Goal: Communication & Community: Answer question/provide support

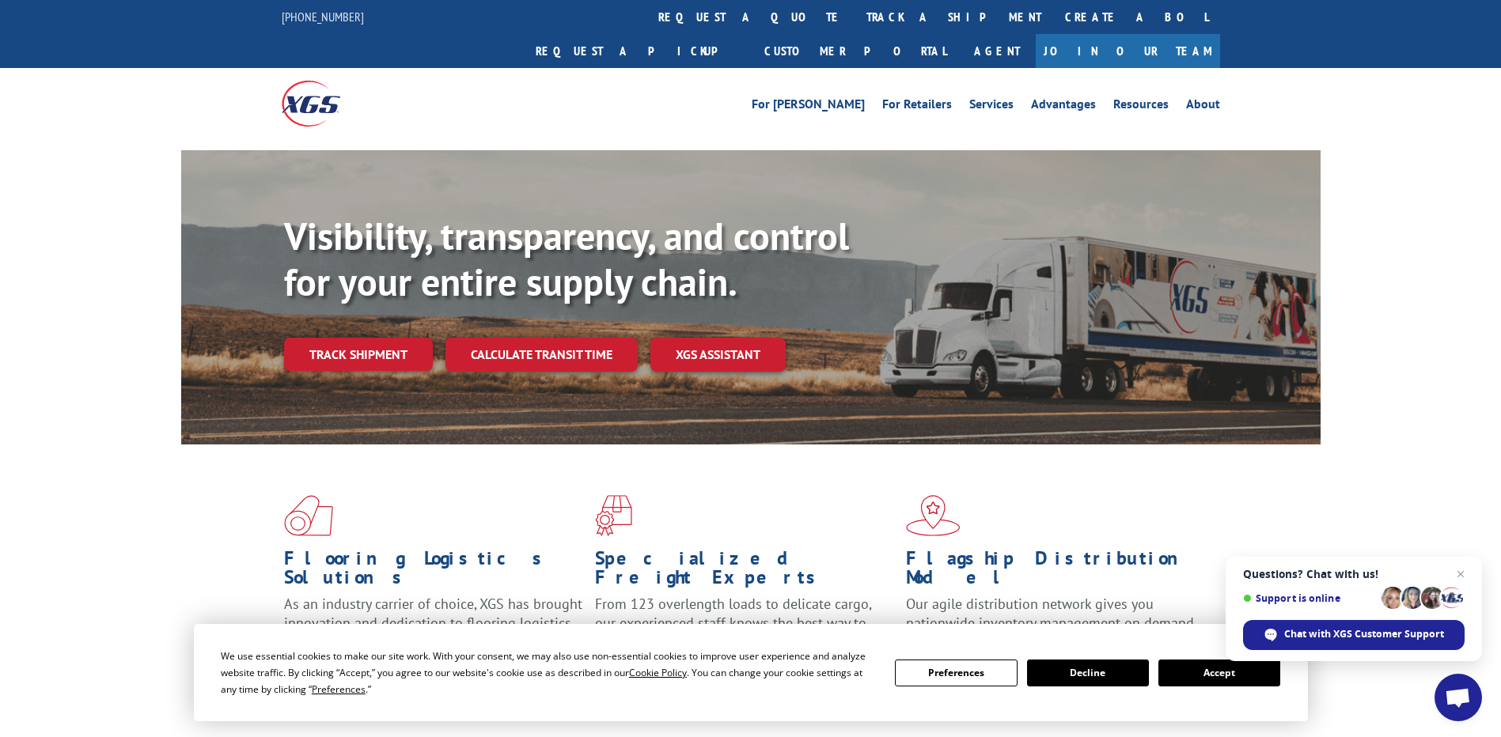
click at [1225, 679] on button "Accept" at bounding box center [1219, 673] width 122 height 27
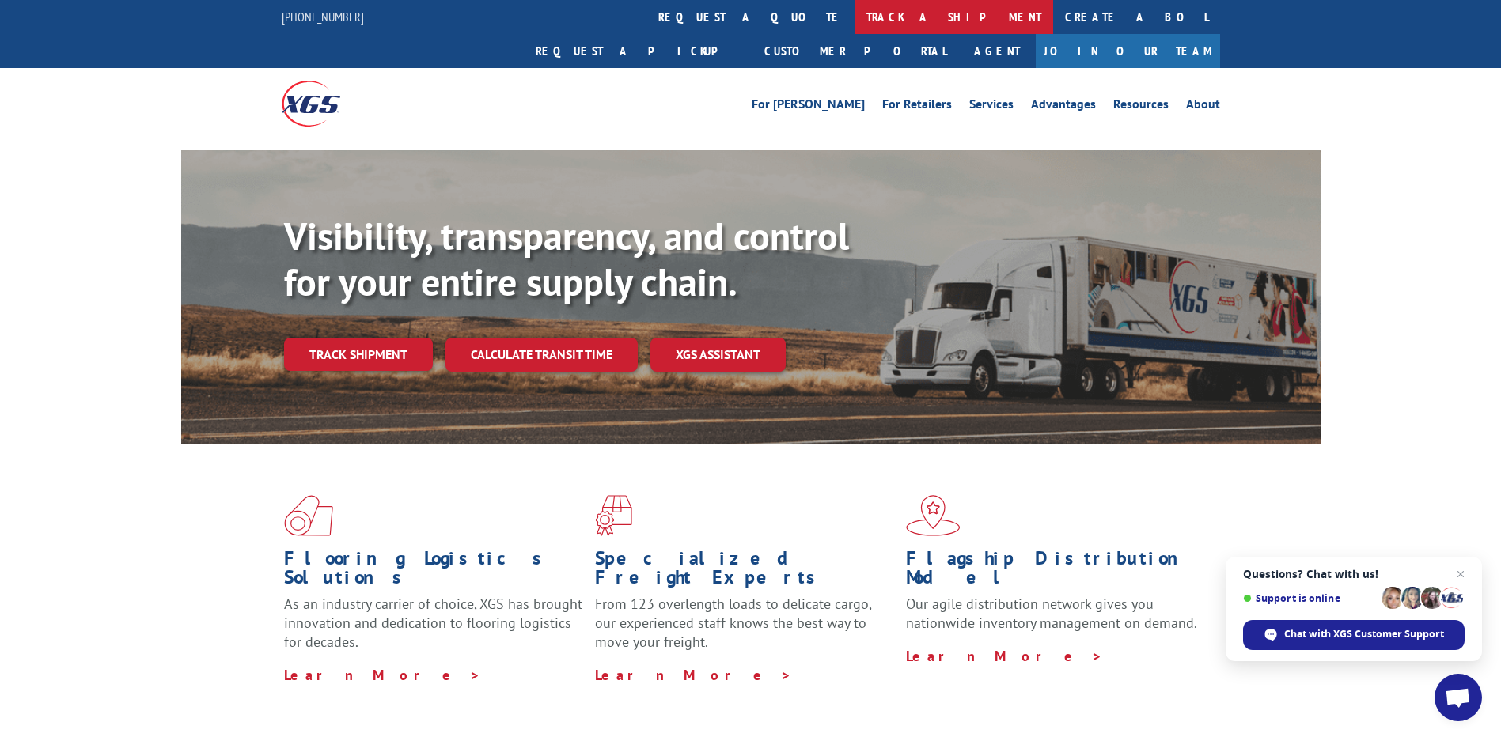
click at [854, 9] on link "track a shipment" at bounding box center [953, 17] width 199 height 34
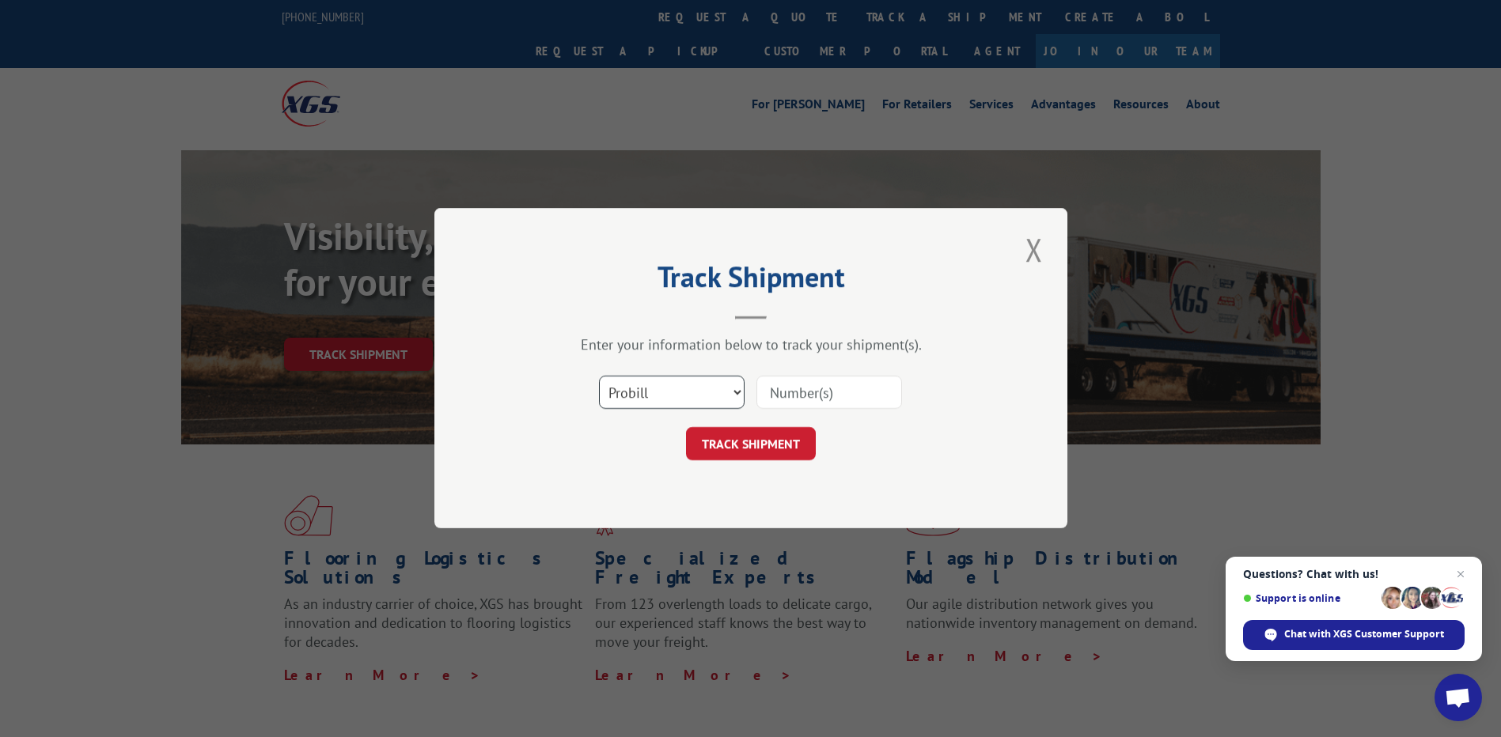
click at [692, 396] on select "Select category... Probill BOL PO" at bounding box center [672, 393] width 146 height 33
click at [599, 377] on select "Select category... Probill BOL PO" at bounding box center [672, 393] width 146 height 33
click at [700, 395] on select "Select category... Probill BOL PO" at bounding box center [672, 393] width 146 height 33
select select "bol"
click at [599, 377] on select "Select category... Probill BOL PO" at bounding box center [672, 393] width 146 height 33
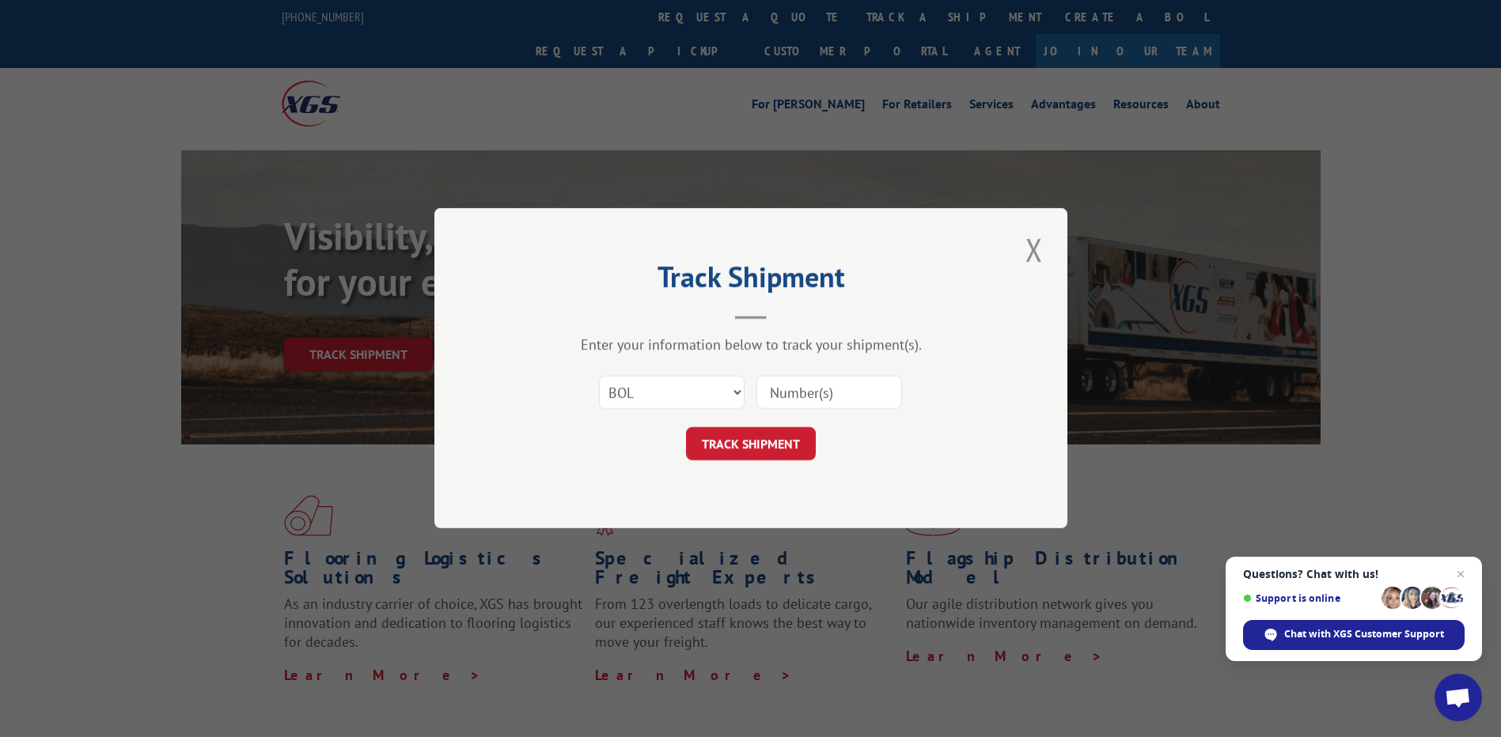
click at [798, 385] on input at bounding box center [829, 393] width 146 height 33
paste input "524699616"
type input "524699616"
click at [757, 440] on button "TRACK SHIPMENT" at bounding box center [751, 444] width 130 height 33
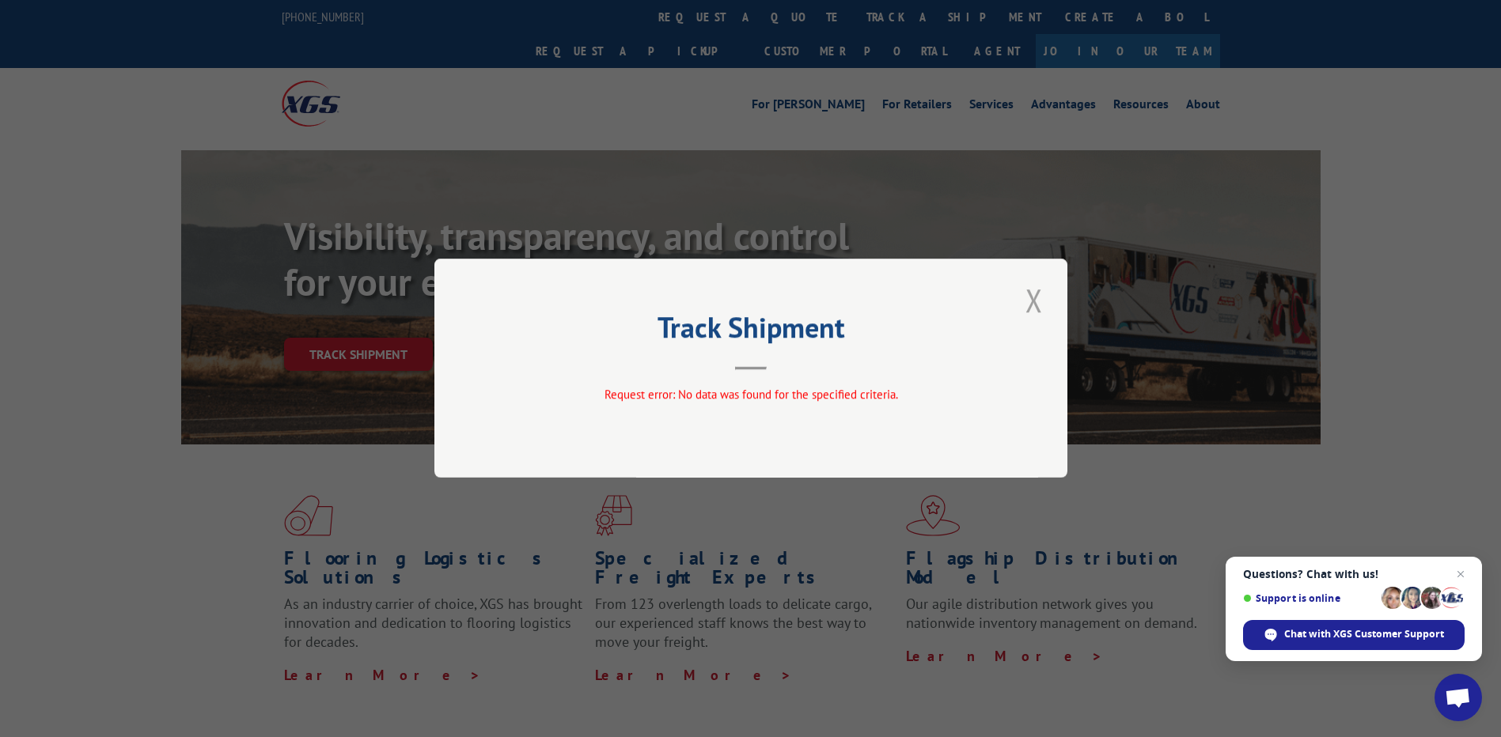
click at [1029, 302] on button "Close modal" at bounding box center [1034, 301] width 27 height 44
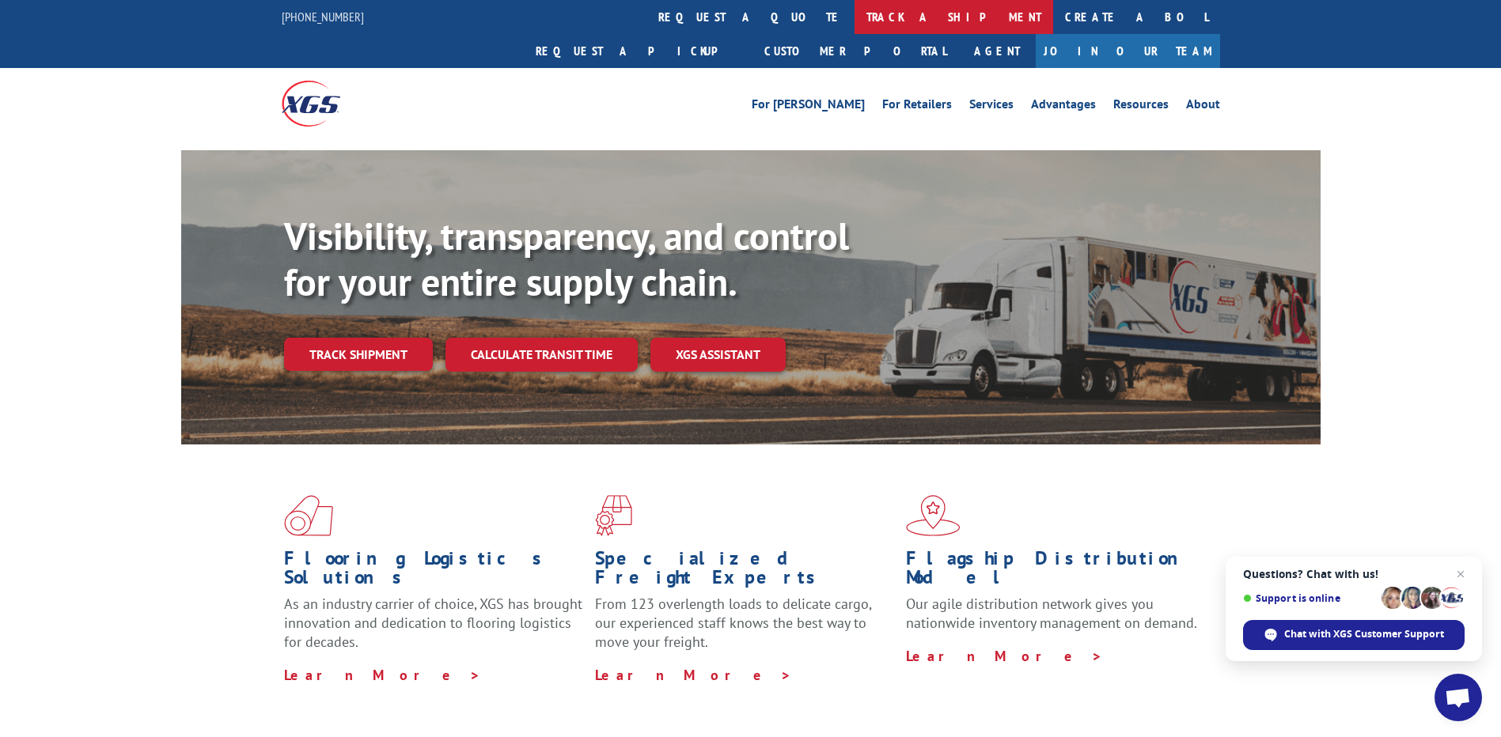
click at [854, 15] on link "track a shipment" at bounding box center [953, 17] width 199 height 34
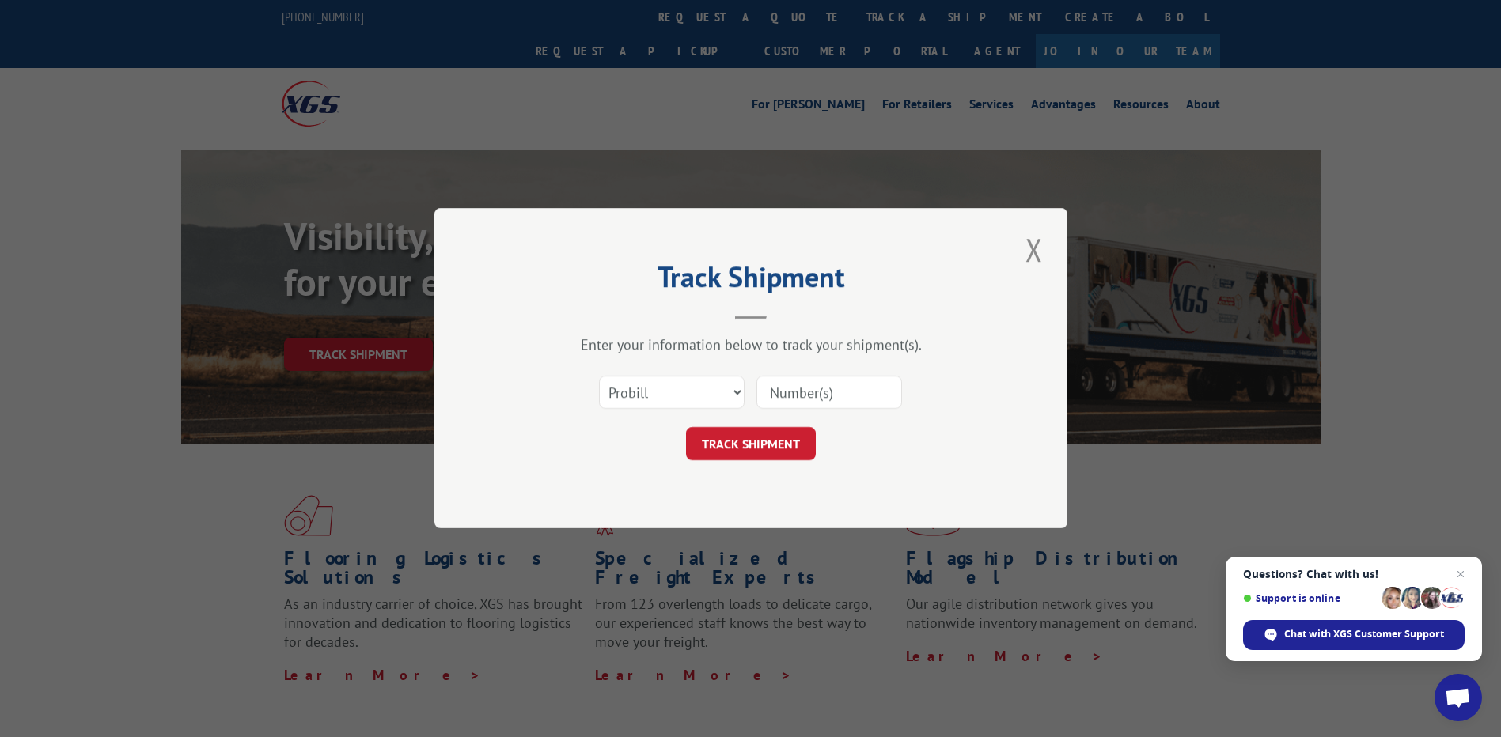
click at [781, 389] on input at bounding box center [829, 393] width 146 height 33
paste input "524699616"
type input "524699616"
click at [768, 440] on button "TRACK SHIPMENT" at bounding box center [751, 444] width 130 height 33
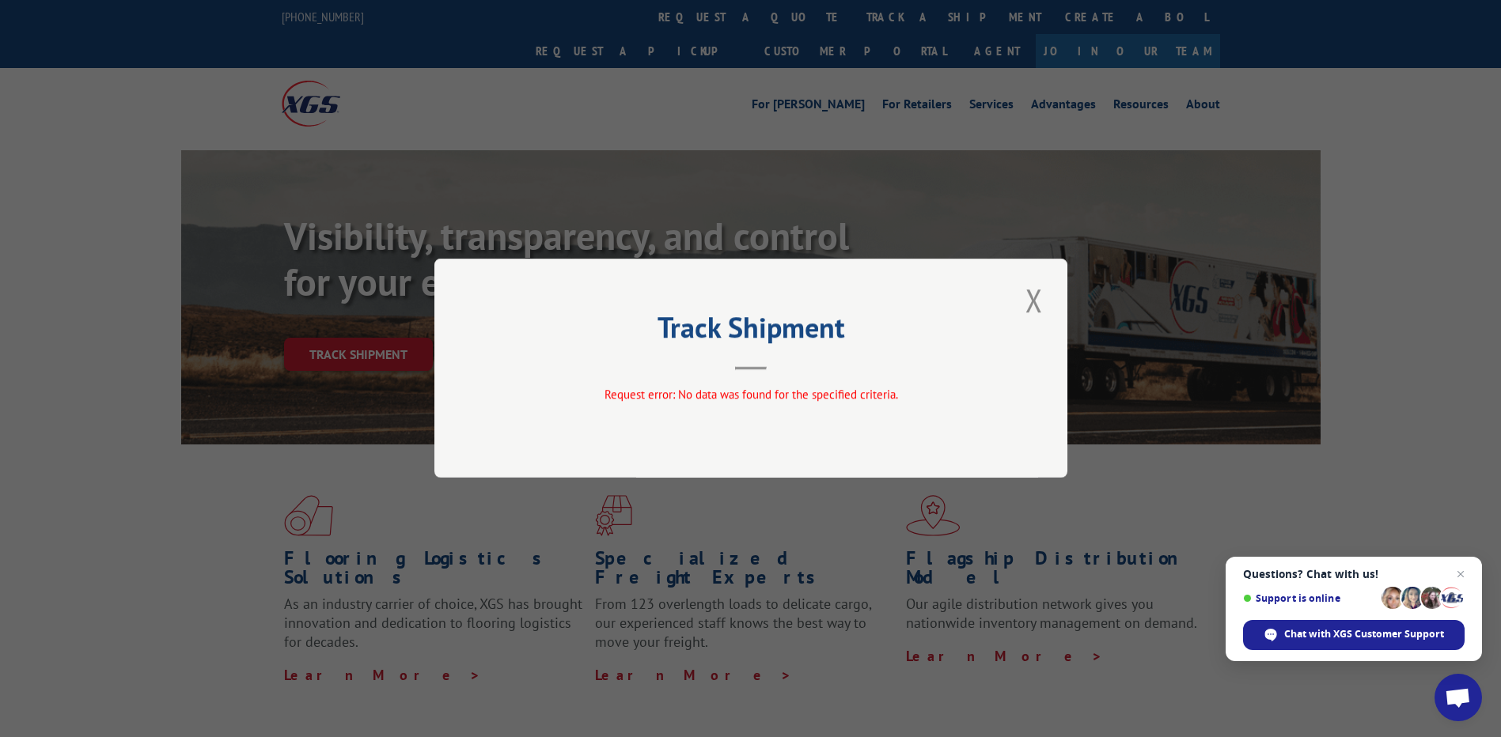
click at [1028, 297] on button "Close modal" at bounding box center [1034, 301] width 27 height 44
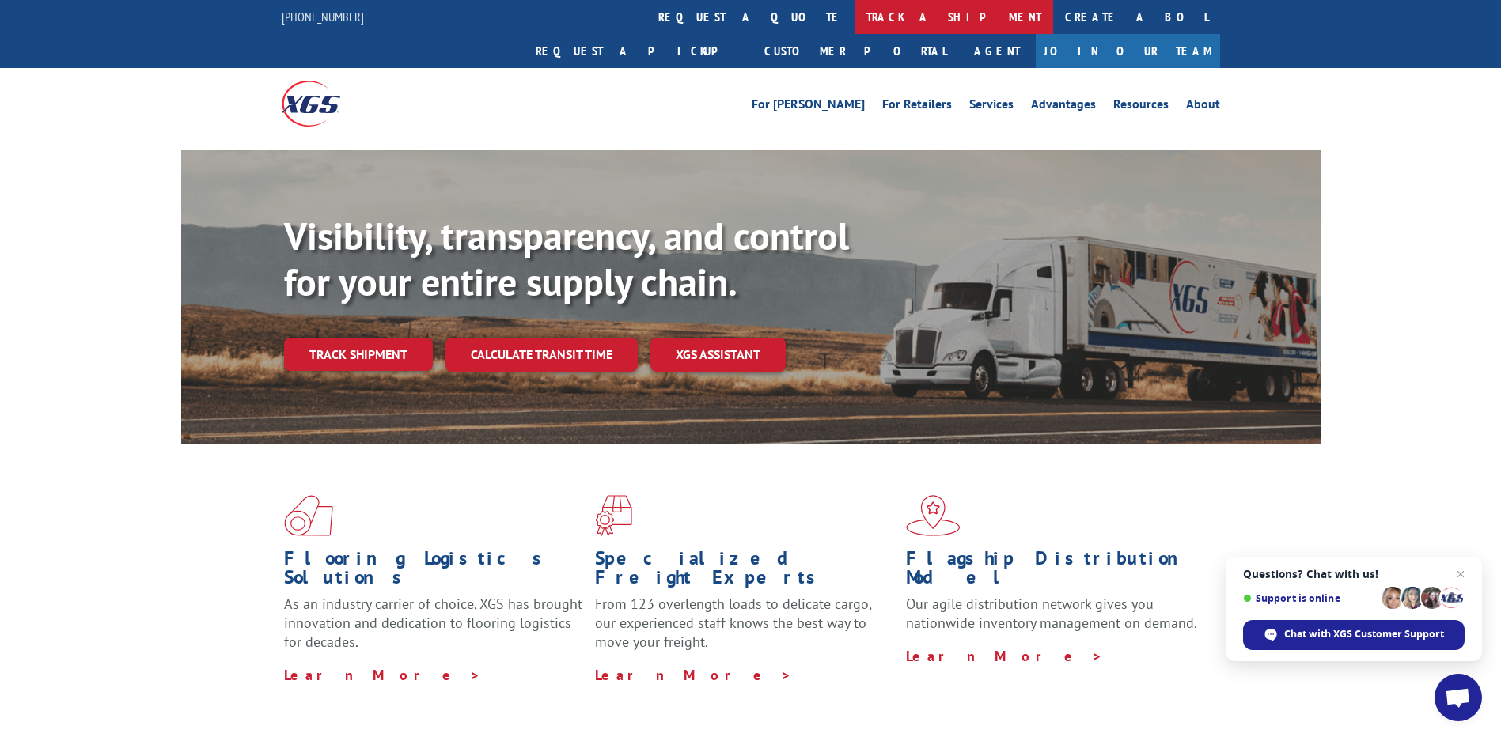
drag, startPoint x: 722, startPoint y: 18, endPoint x: 719, endPoint y: 40, distance: 22.3
click at [854, 17] on link "track a shipment" at bounding box center [953, 17] width 199 height 34
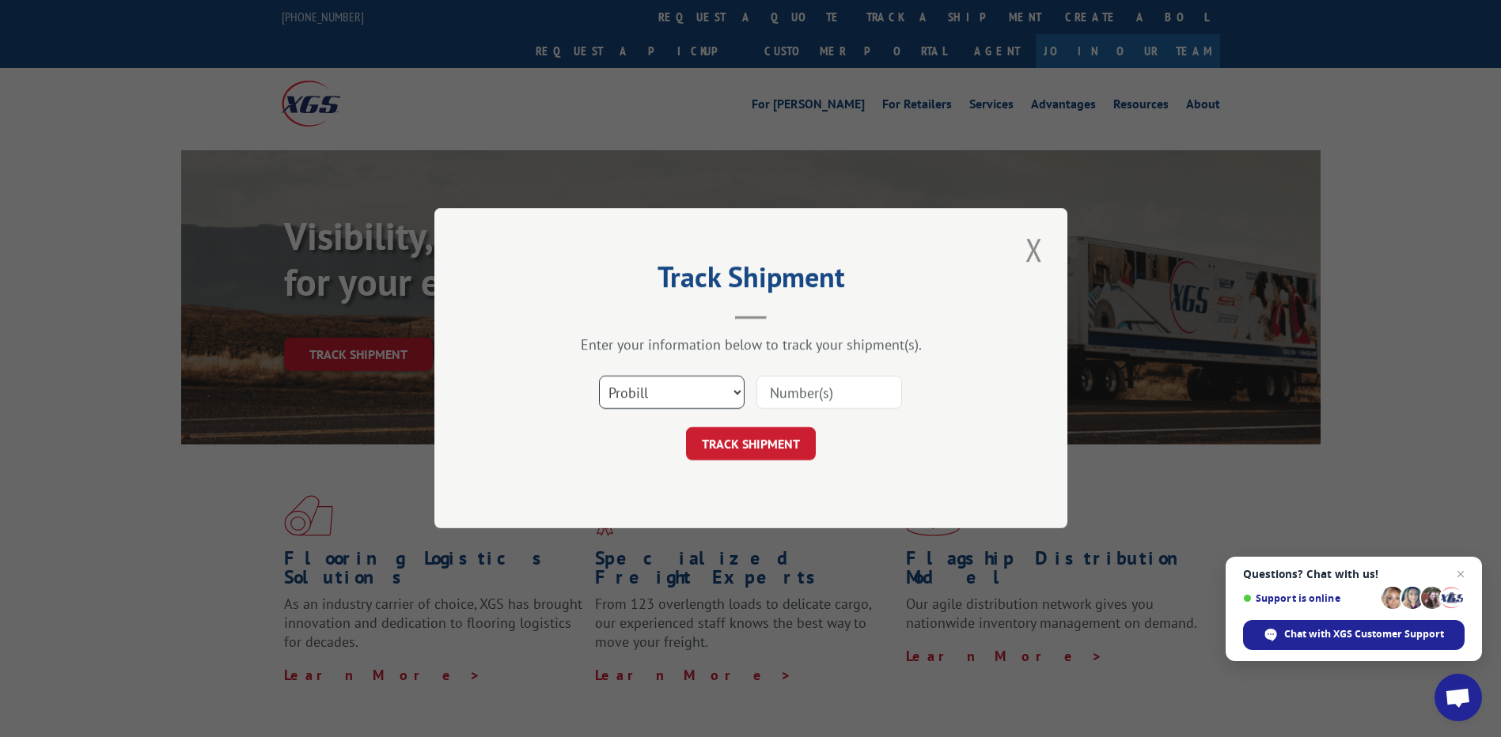
click at [671, 389] on select "Select category... Probill BOL PO" at bounding box center [672, 393] width 146 height 33
select select "po"
click at [599, 377] on select "Select category... Probill BOL PO" at bounding box center [672, 393] width 146 height 33
click at [847, 381] on input at bounding box center [829, 393] width 146 height 33
paste input "524699616"
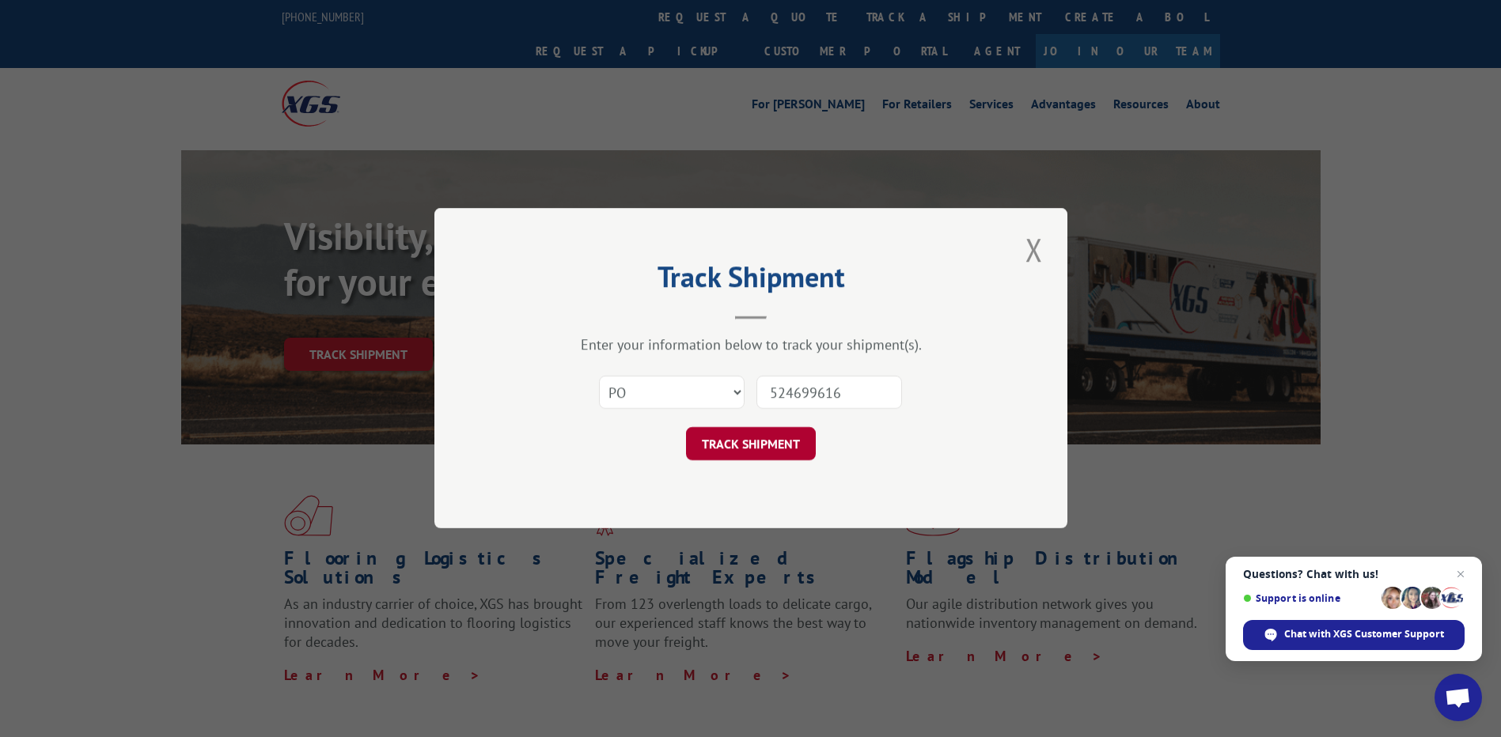
type input "524699616"
click at [748, 442] on button "TRACK SHIPMENT" at bounding box center [751, 444] width 130 height 33
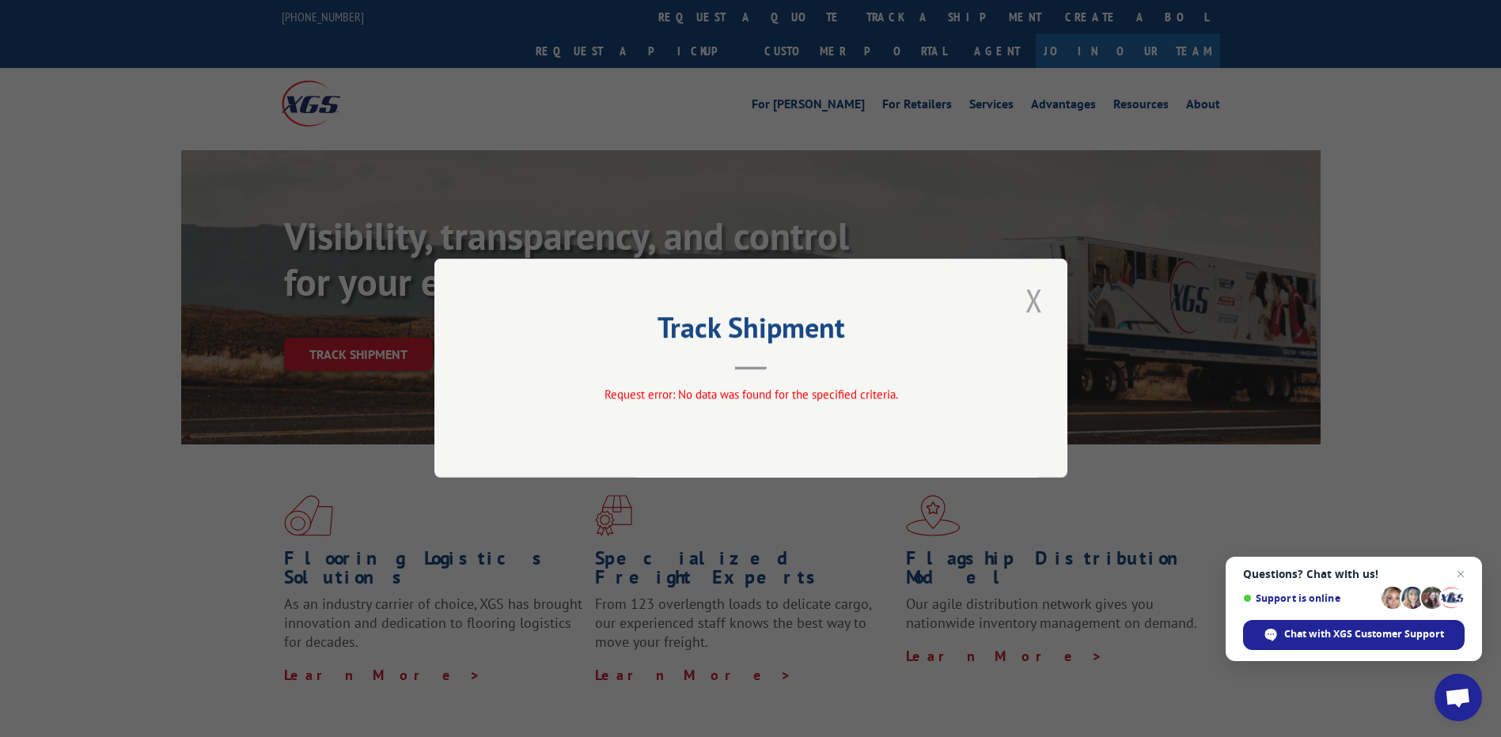
click at [1027, 303] on button "Close modal" at bounding box center [1034, 301] width 27 height 44
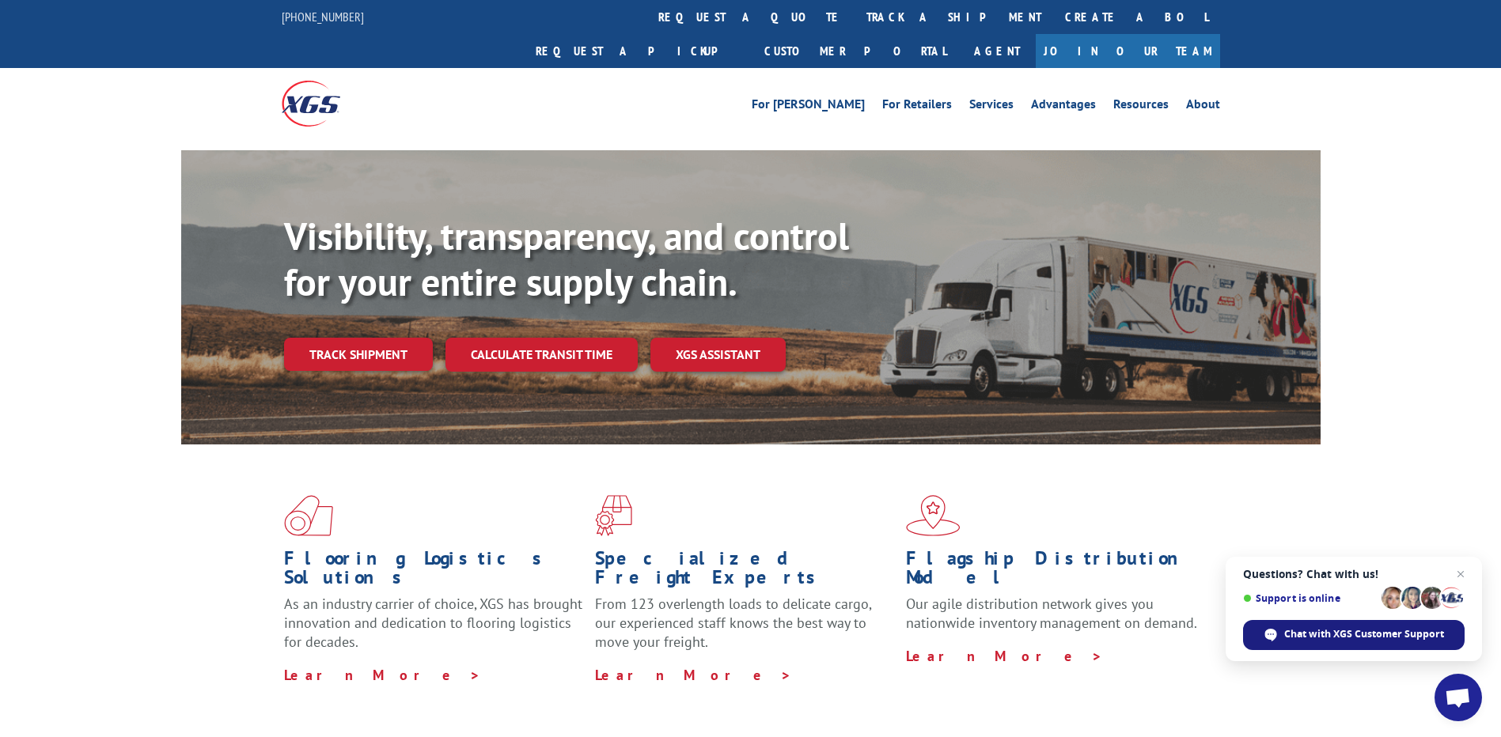
click at [1297, 636] on span "Chat with XGS Customer Support" at bounding box center [1364, 634] width 160 height 14
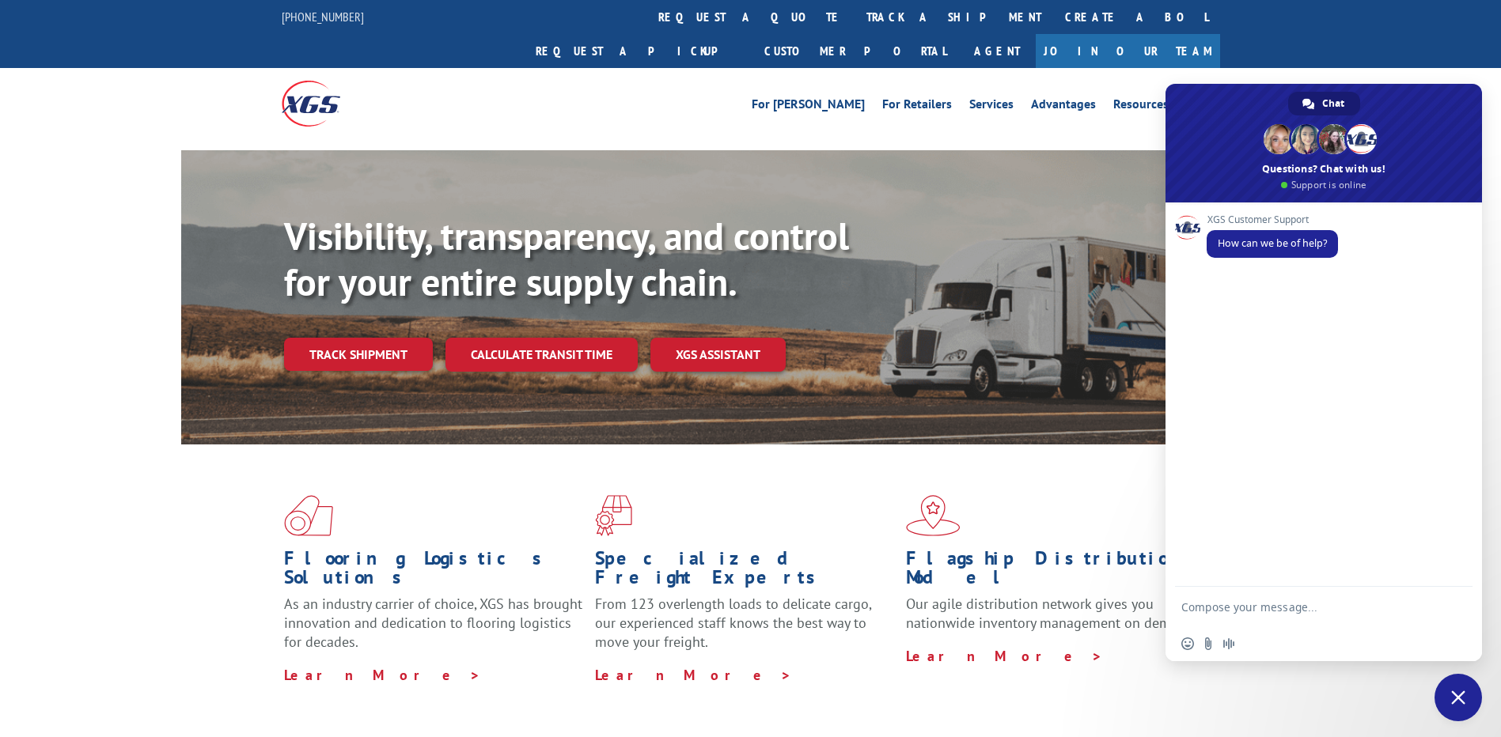
click at [1256, 608] on textarea "Compose your message..." at bounding box center [1307, 607] width 253 height 40
type textarea "pickup info"
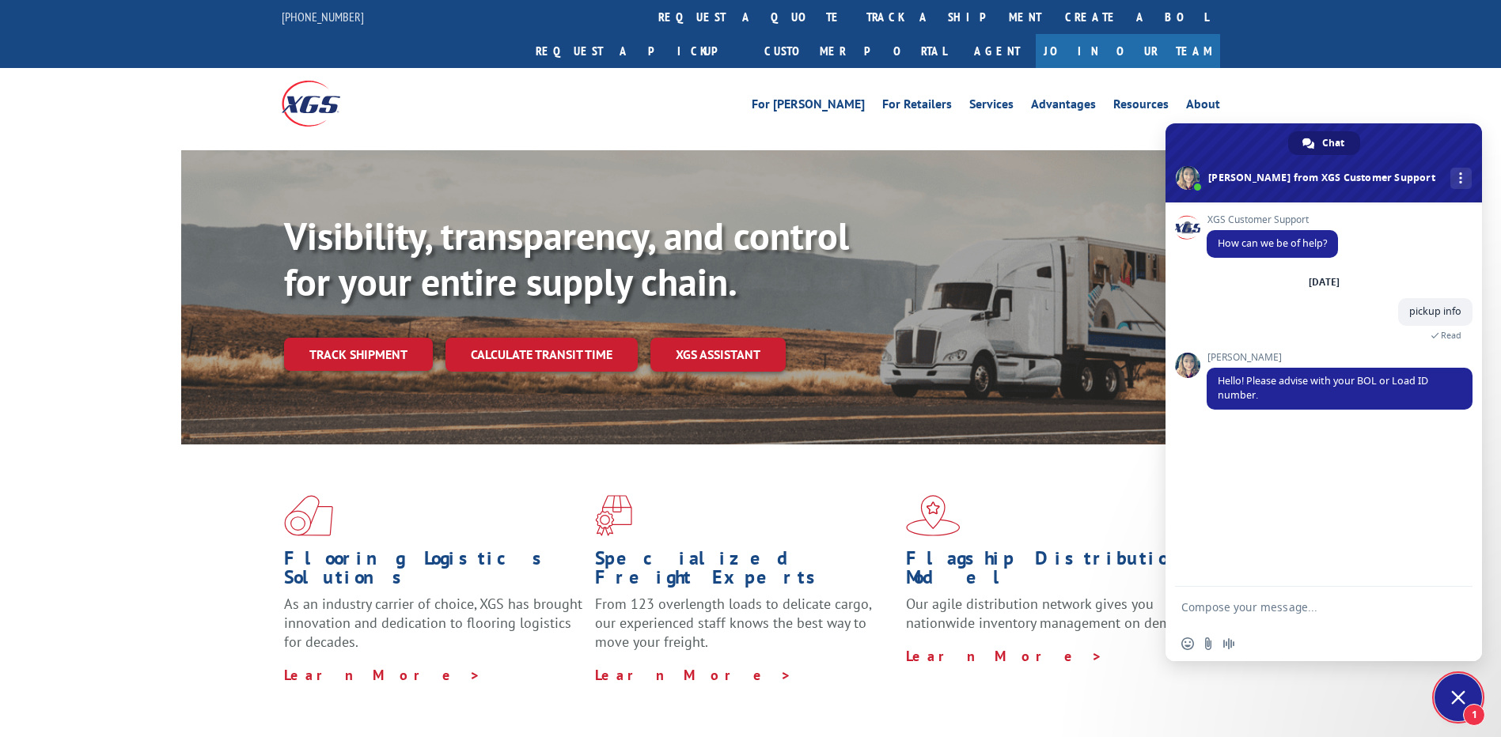
click at [1257, 609] on textarea "Compose your message..." at bounding box center [1307, 607] width 253 height 40
paste textarea "Hi good [PERSON_NAME] need info about load numbers 524752036, 524751750, 524746…"
type textarea "Hi good [PERSON_NAME] need info about load numbers 524752036, 524751750, 524746…"
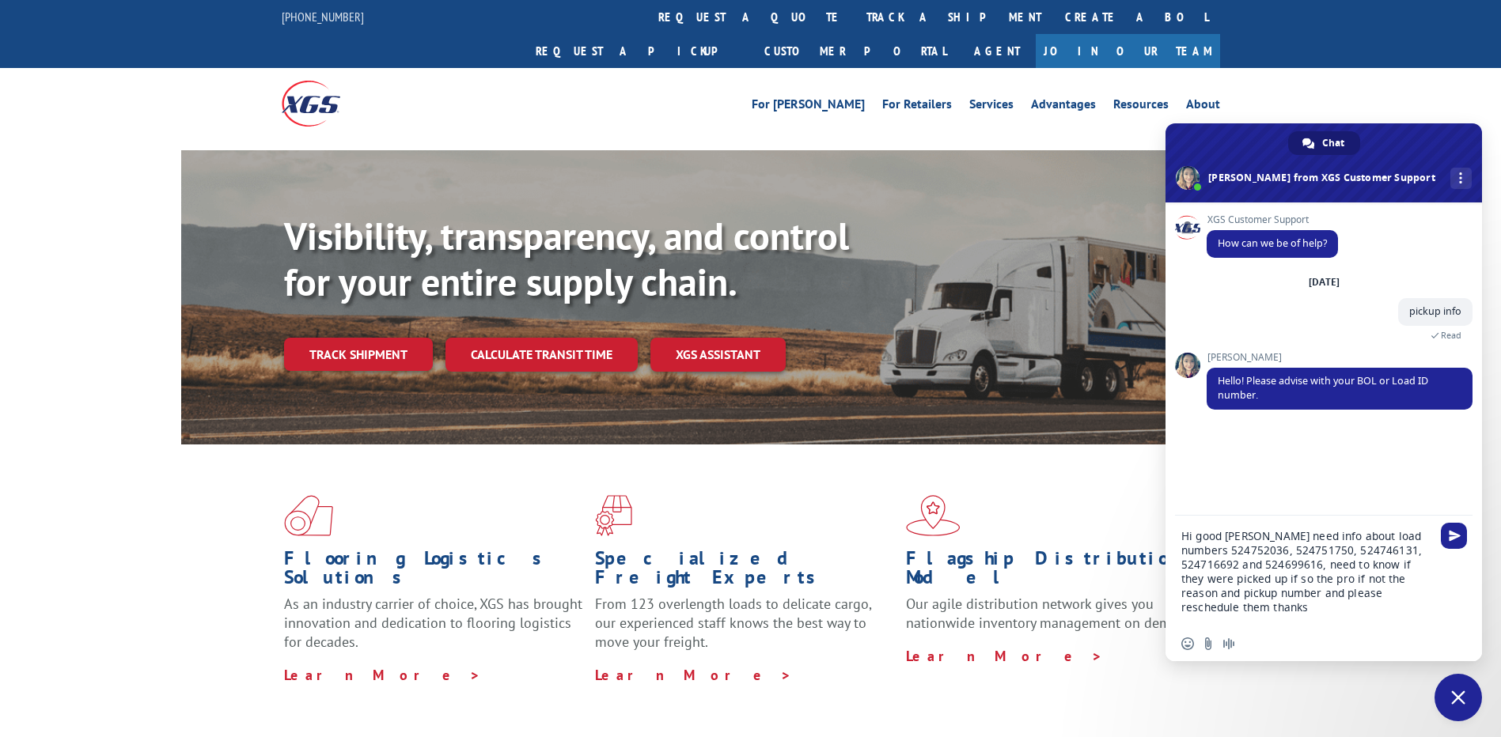
scroll to position [4, 0]
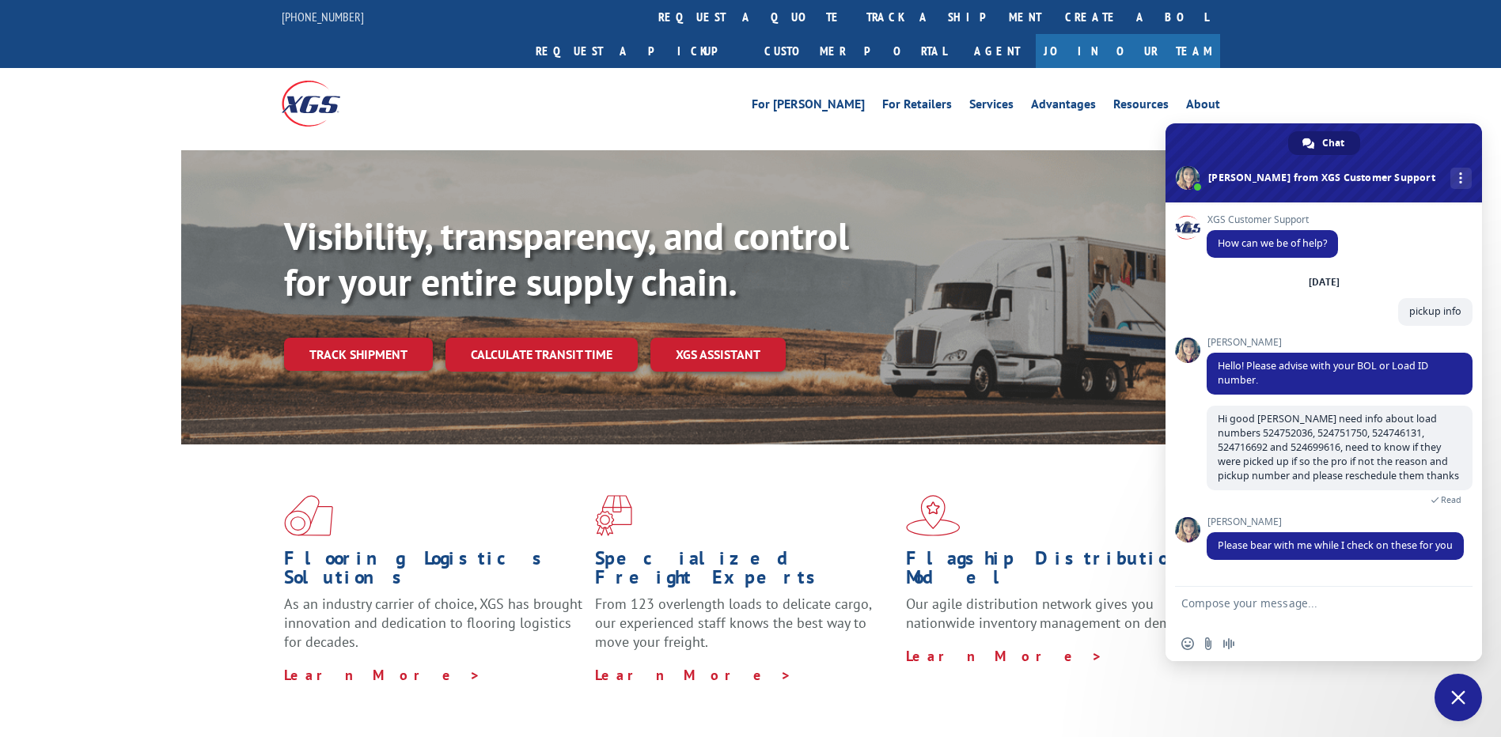
click at [1250, 620] on textarea "Compose your message..." at bounding box center [1307, 607] width 253 height 40
type textarea "sure take your time"
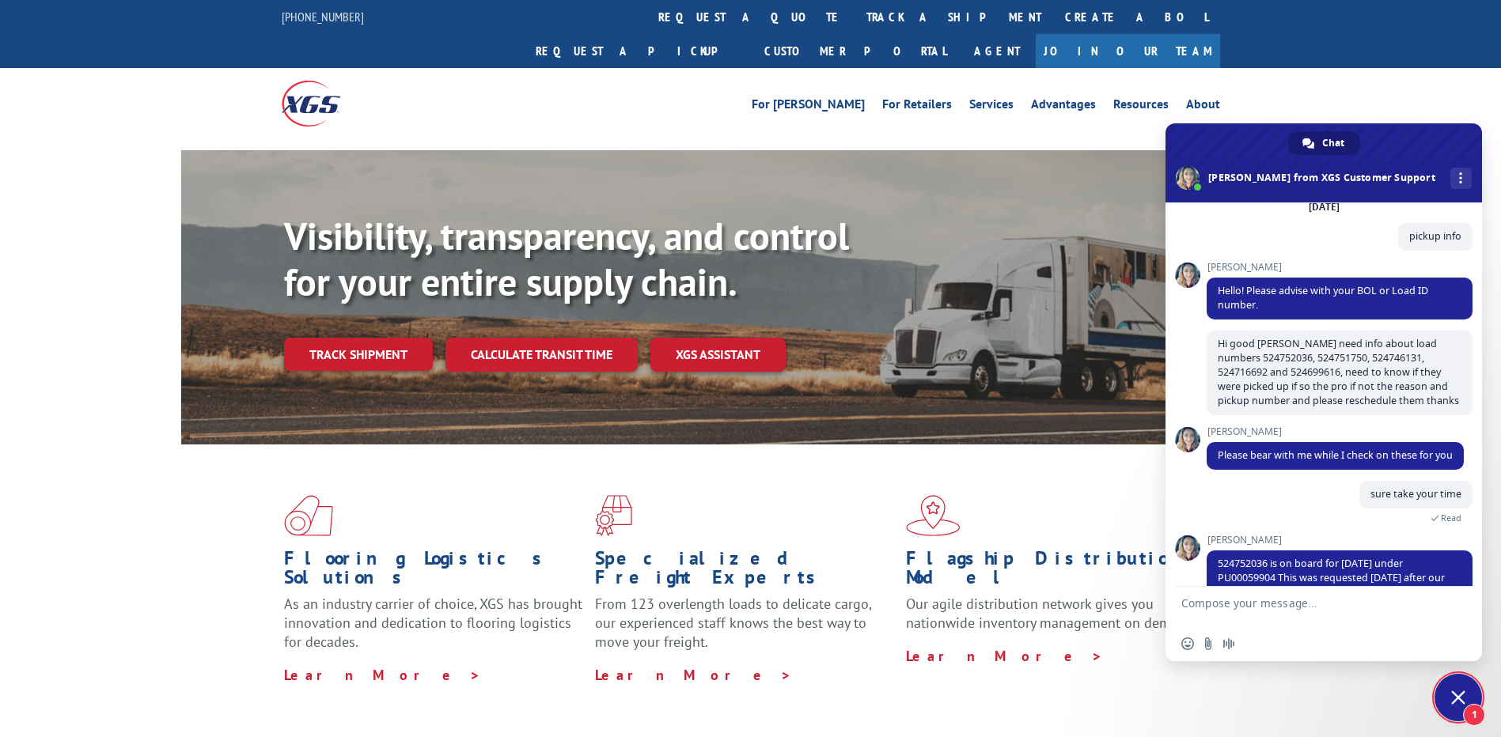
scroll to position [127, 0]
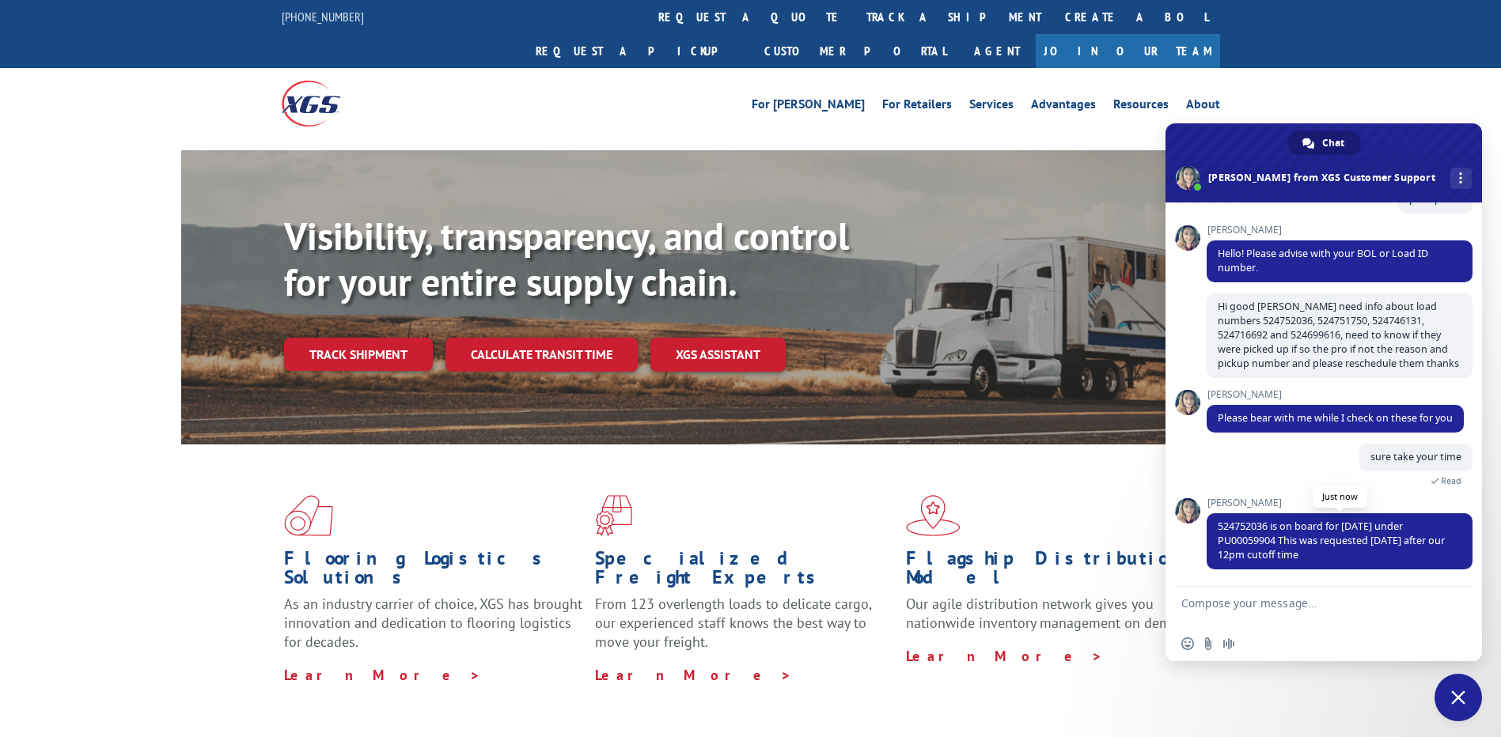
click at [1236, 538] on span "524752036 is on board for [DATE] under PU00059904 This was requested [DATE] aft…" at bounding box center [1331, 541] width 227 height 42
copy span "PU00059904"
click at [1230, 610] on textarea "Compose your message..." at bounding box center [1307, 607] width 253 height 40
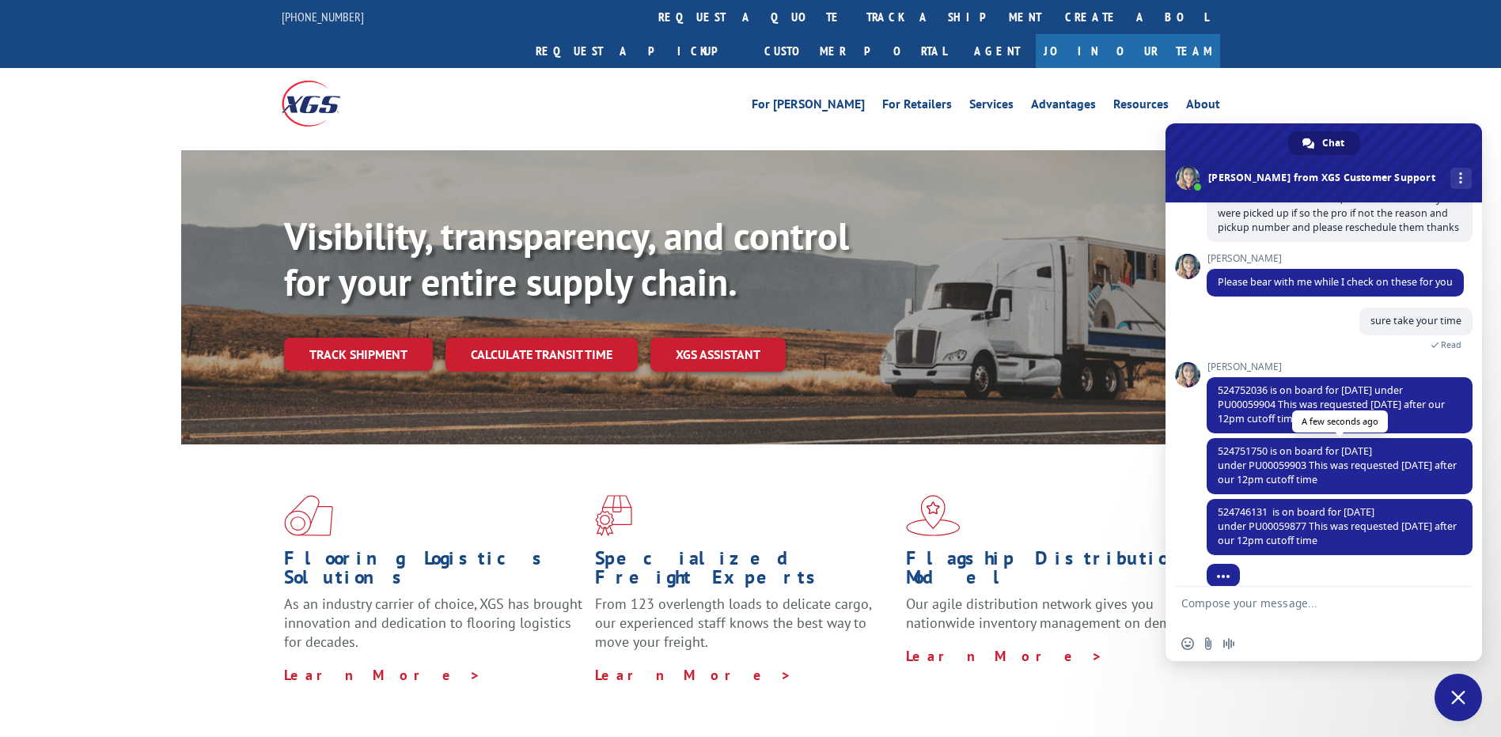
scroll to position [280, 0]
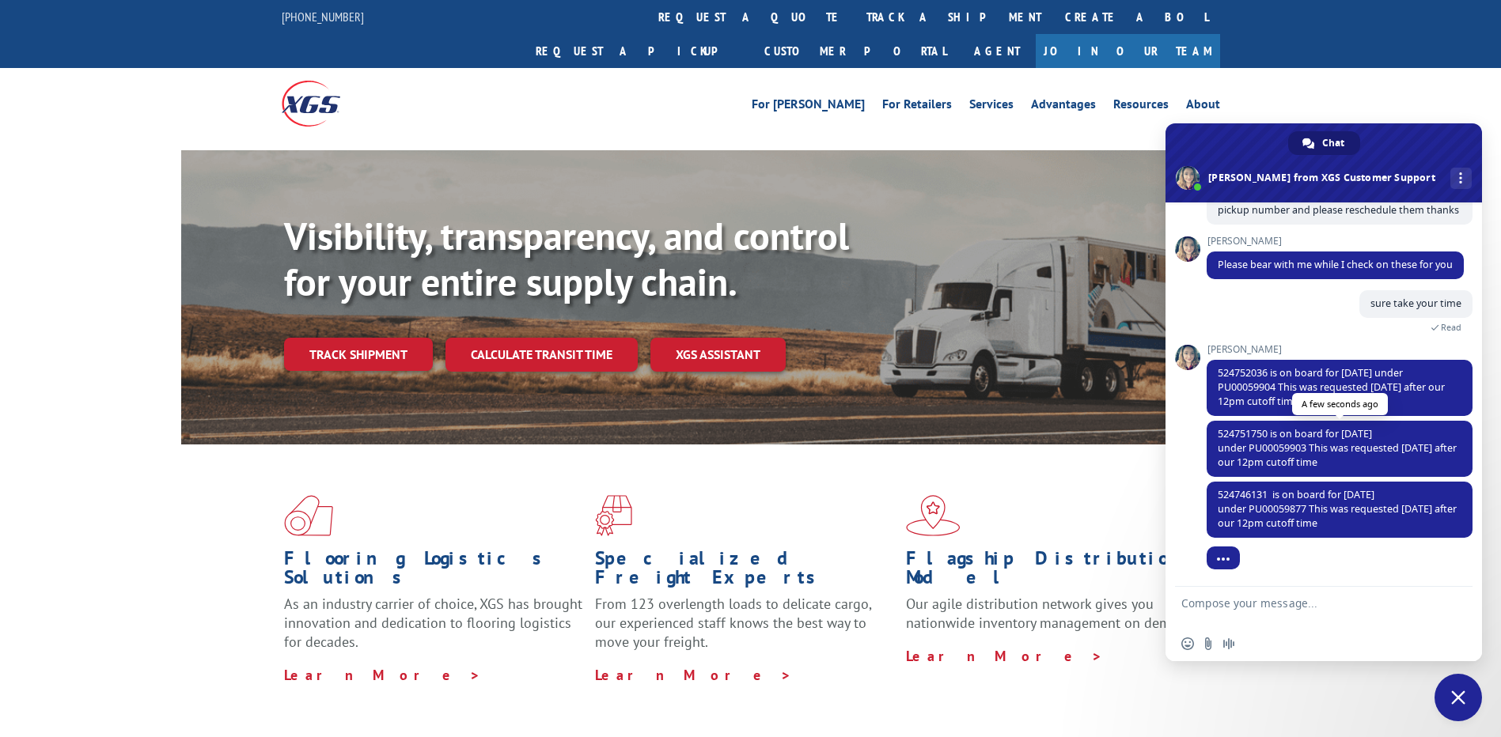
click at [1269, 479] on div "Megan 524751750 is on board for today under PU00059903 This was requested yeste…" at bounding box center [1340, 451] width 266 height 61
click at [1271, 445] on span "524751750 is on board for [DATE] under PU00059903 This was requested [DATE] aft…" at bounding box center [1337, 448] width 239 height 42
copy span "PU00059903"
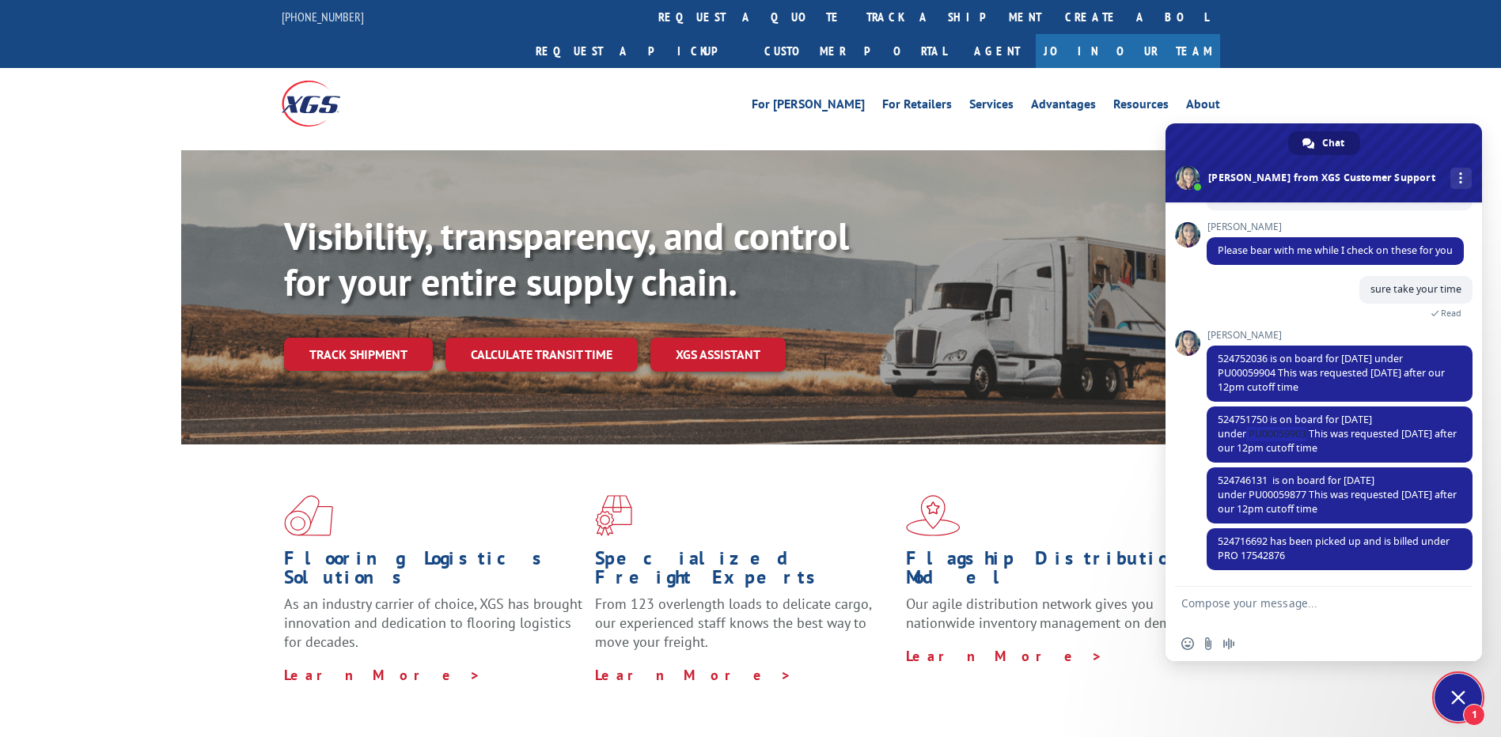
scroll to position [295, 0]
click at [1292, 491] on span "524746131 is on board for [DATE] under PU00059877 This was requested [DATE] aft…" at bounding box center [1337, 494] width 239 height 42
copy span "PU00059877"
drag, startPoint x: 1219, startPoint y: 541, endPoint x: 1390, endPoint y: 556, distance: 171.6
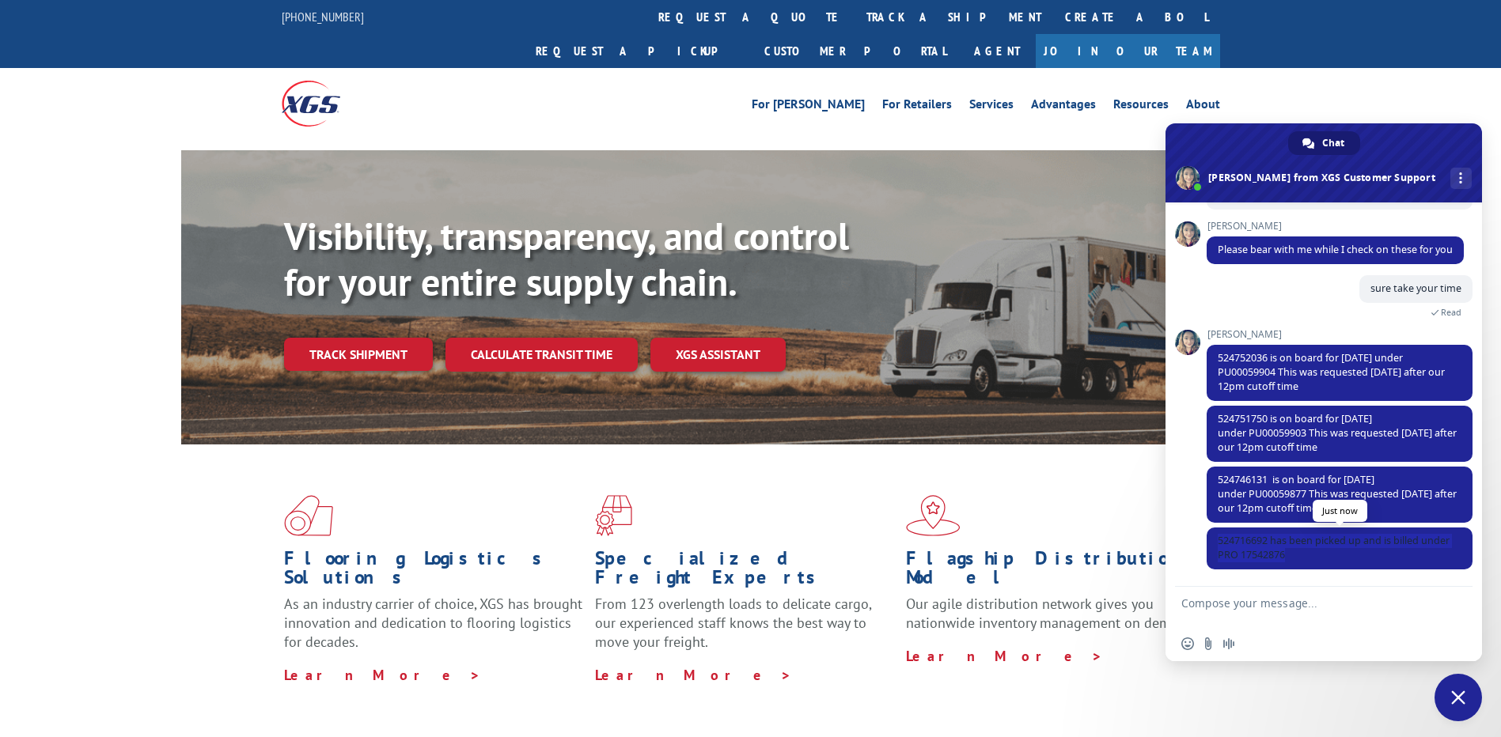
click at [1390, 556] on span "524716692 has been picked up and is billed under PRO 17542876" at bounding box center [1340, 549] width 266 height 42
copy span "524716692 has been picked up and is billed under PRO 17542876"
click at [1210, 599] on textarea "Compose your message..." at bounding box center [1307, 607] width 253 height 40
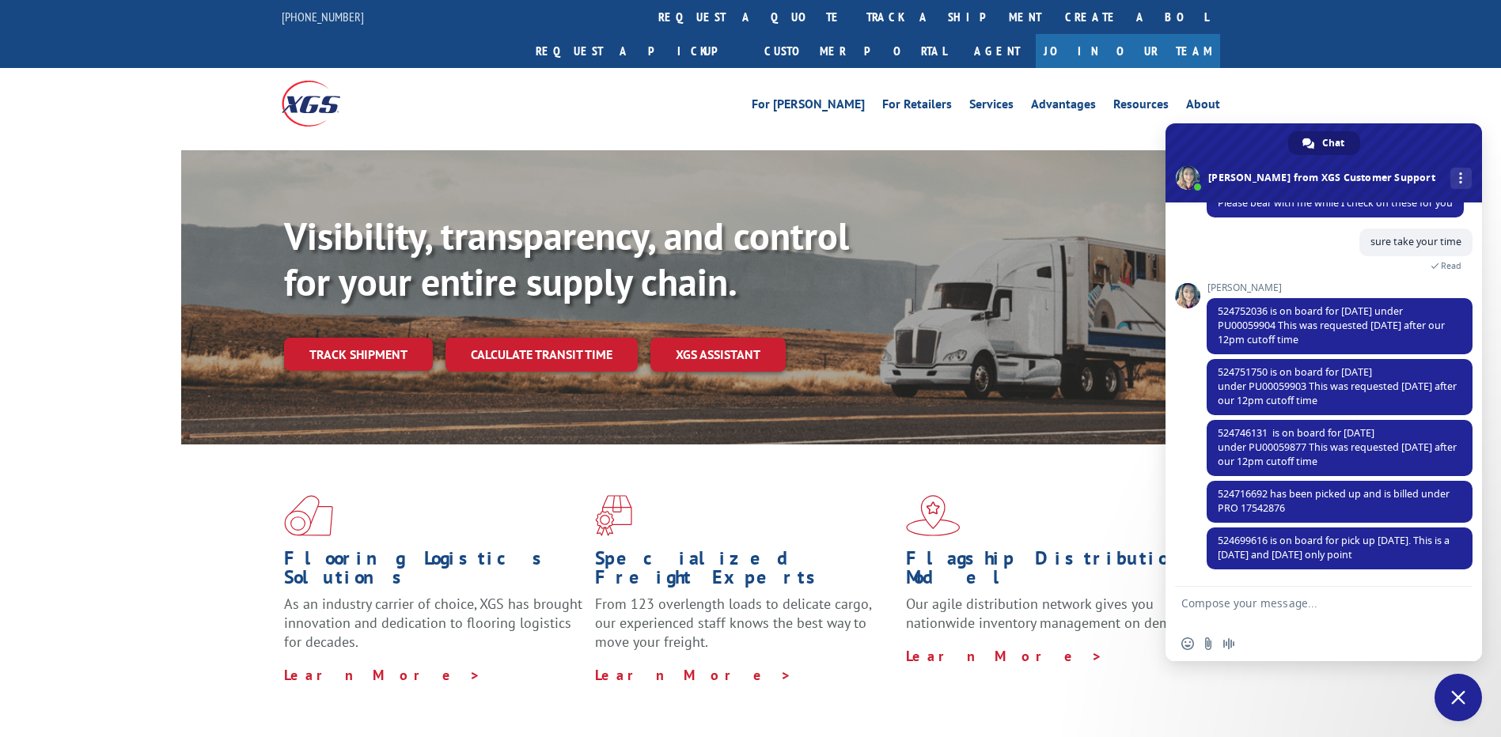
click at [1251, 601] on textarea "Compose your message..." at bounding box center [1307, 607] width 253 height 40
click at [1254, 537] on span "524699616 is on board for pick up [DATE]. This is a [DATE] and [DATE] only point" at bounding box center [1334, 548] width 232 height 28
copy span "524699616"
click at [1319, 597] on textarea "any oicku number for" at bounding box center [1307, 607] width 253 height 40
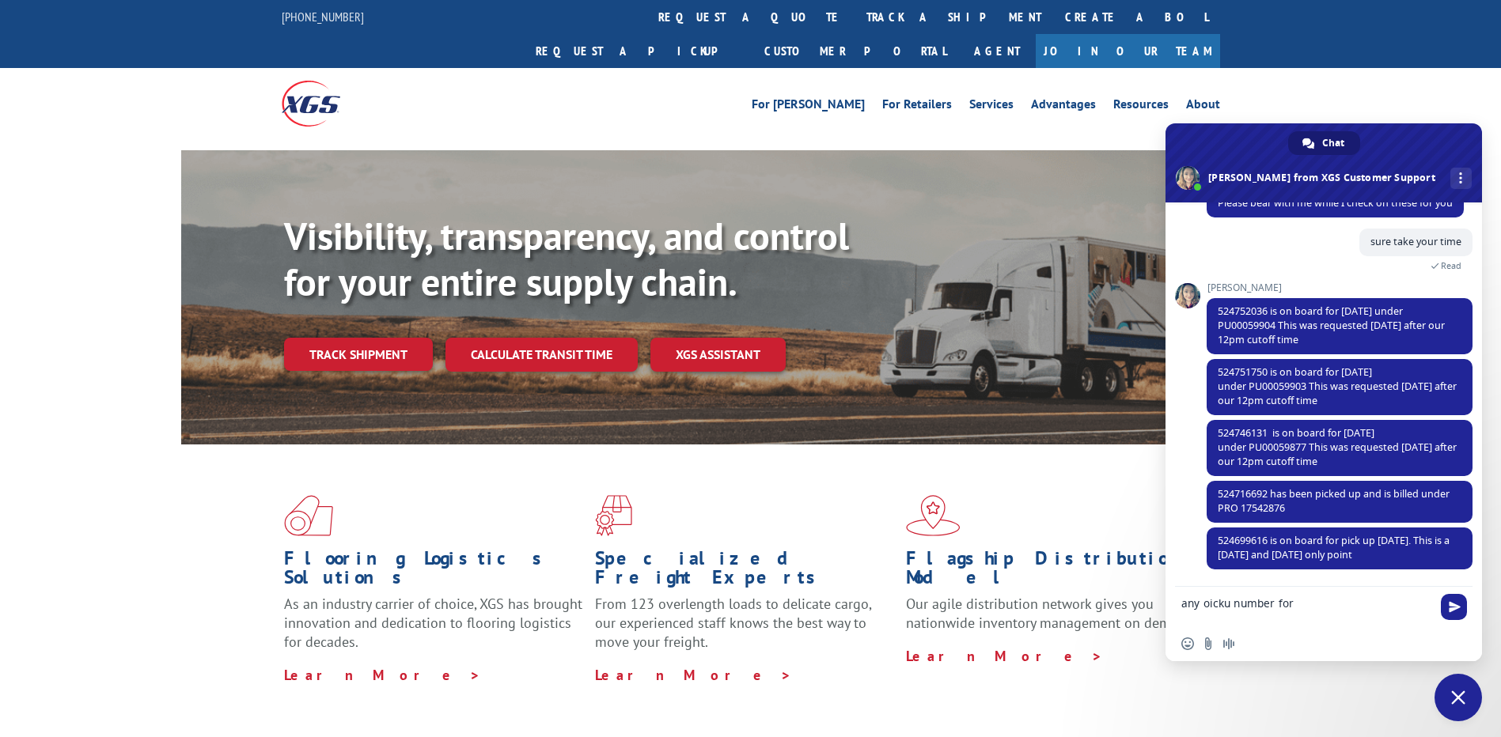
paste textarea "524699616"
type textarea "any pickup number for 524699616 ?"
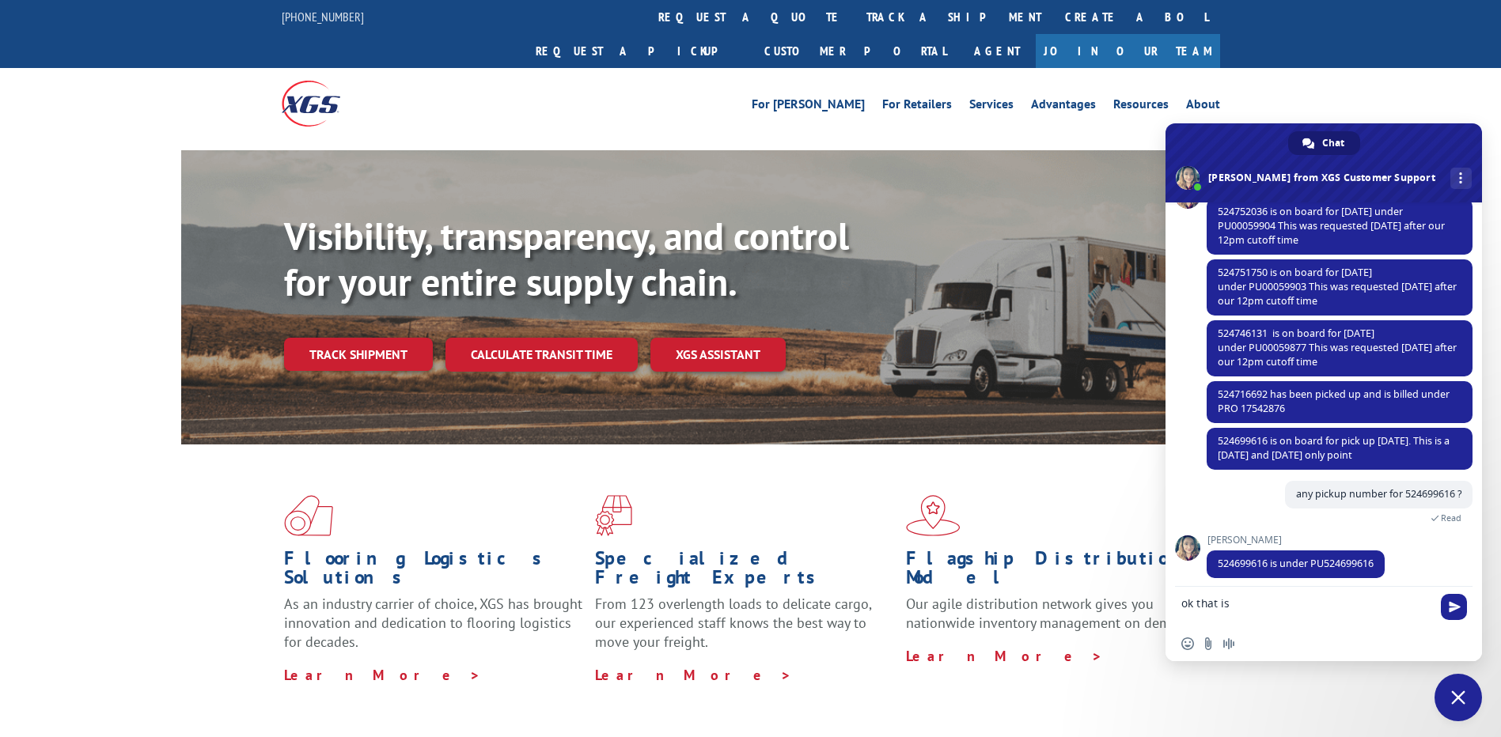
scroll to position [435, 0]
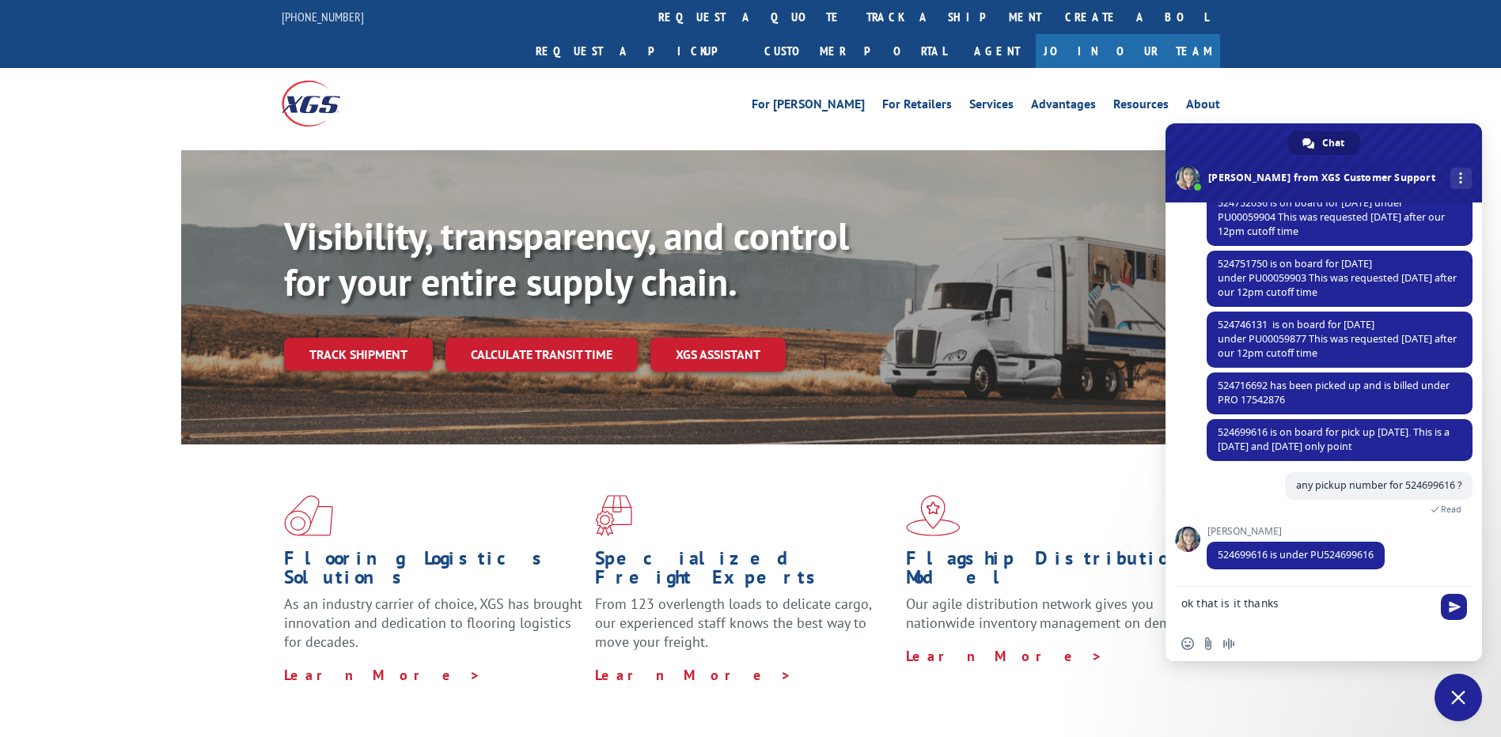
type textarea "ok that is it thanks"
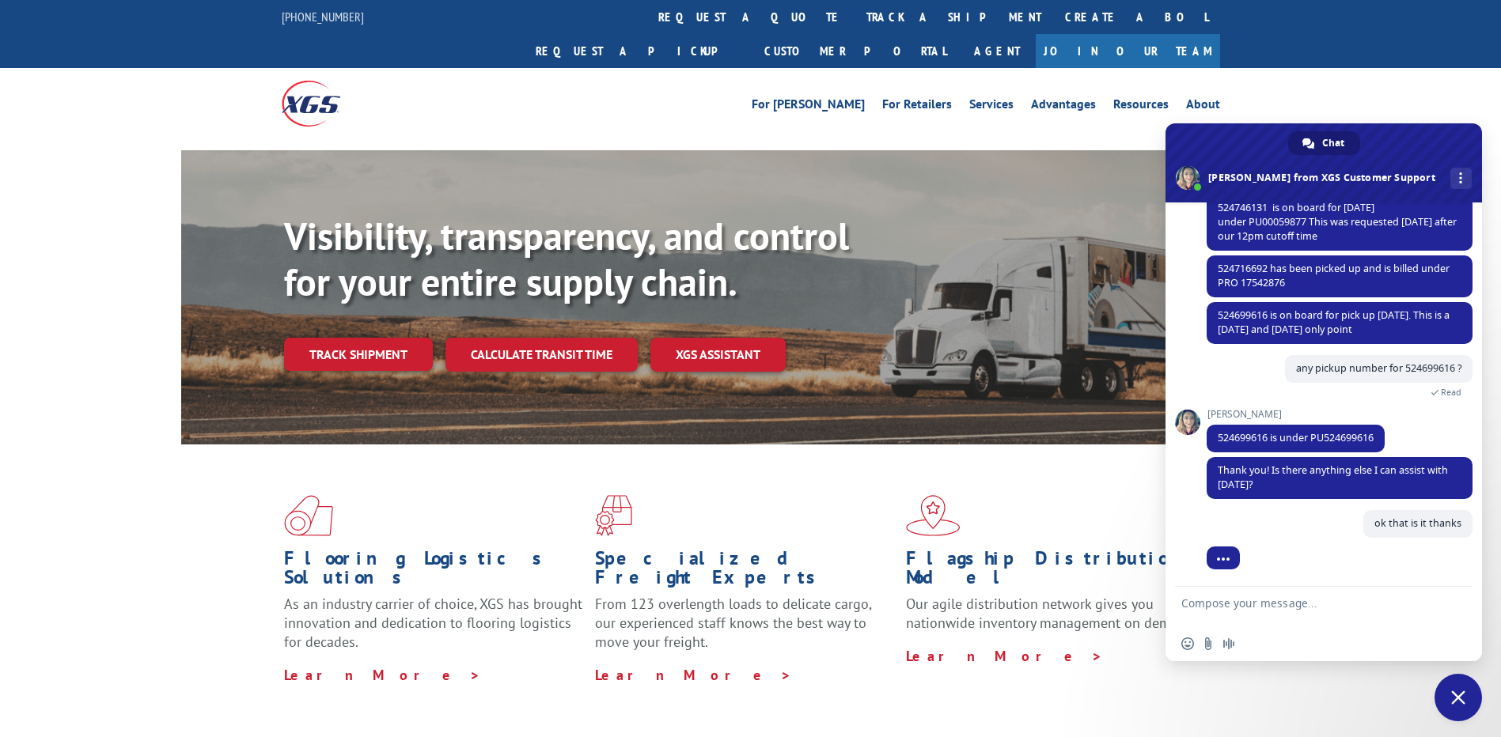
scroll to position [552, 0]
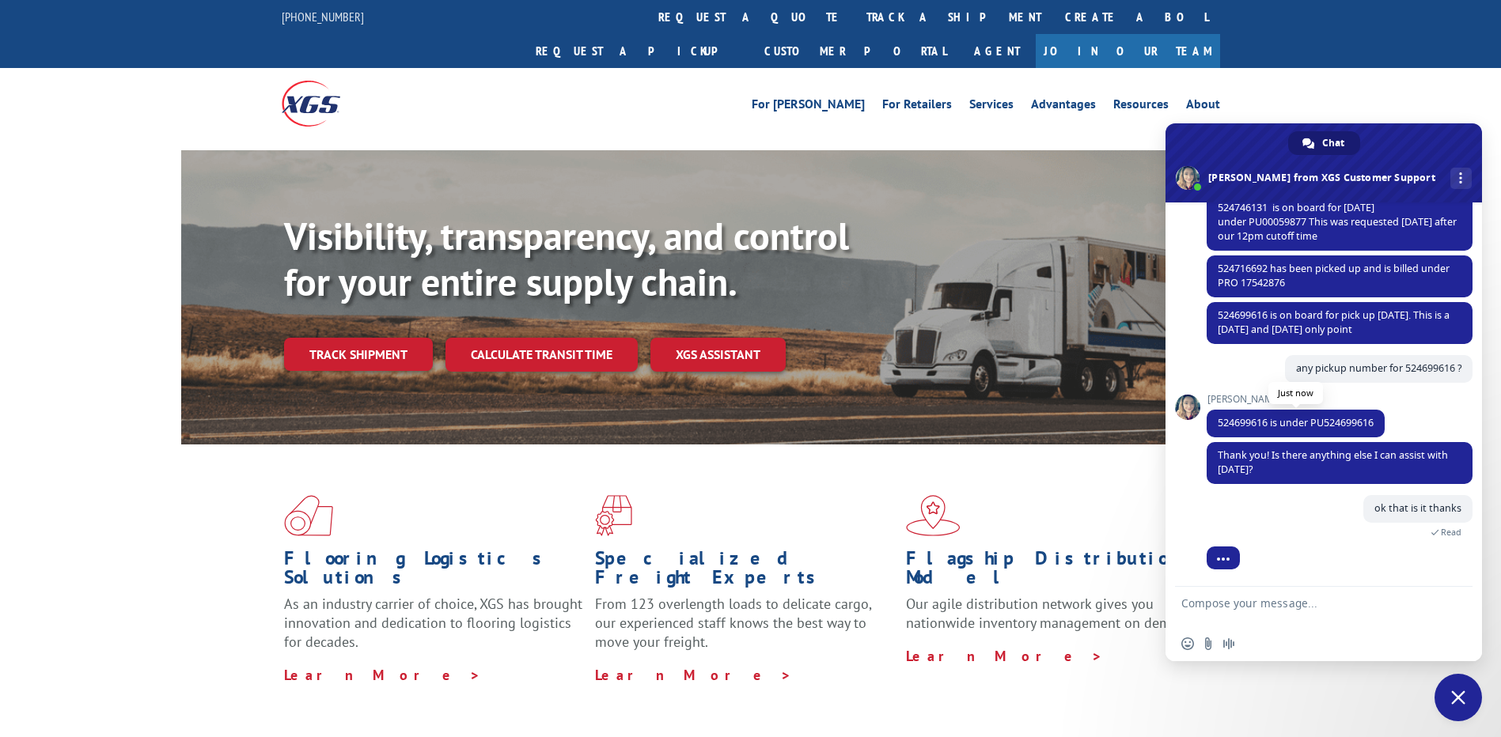
click at [1342, 424] on span "524699616 is under PU524699616" at bounding box center [1296, 422] width 156 height 13
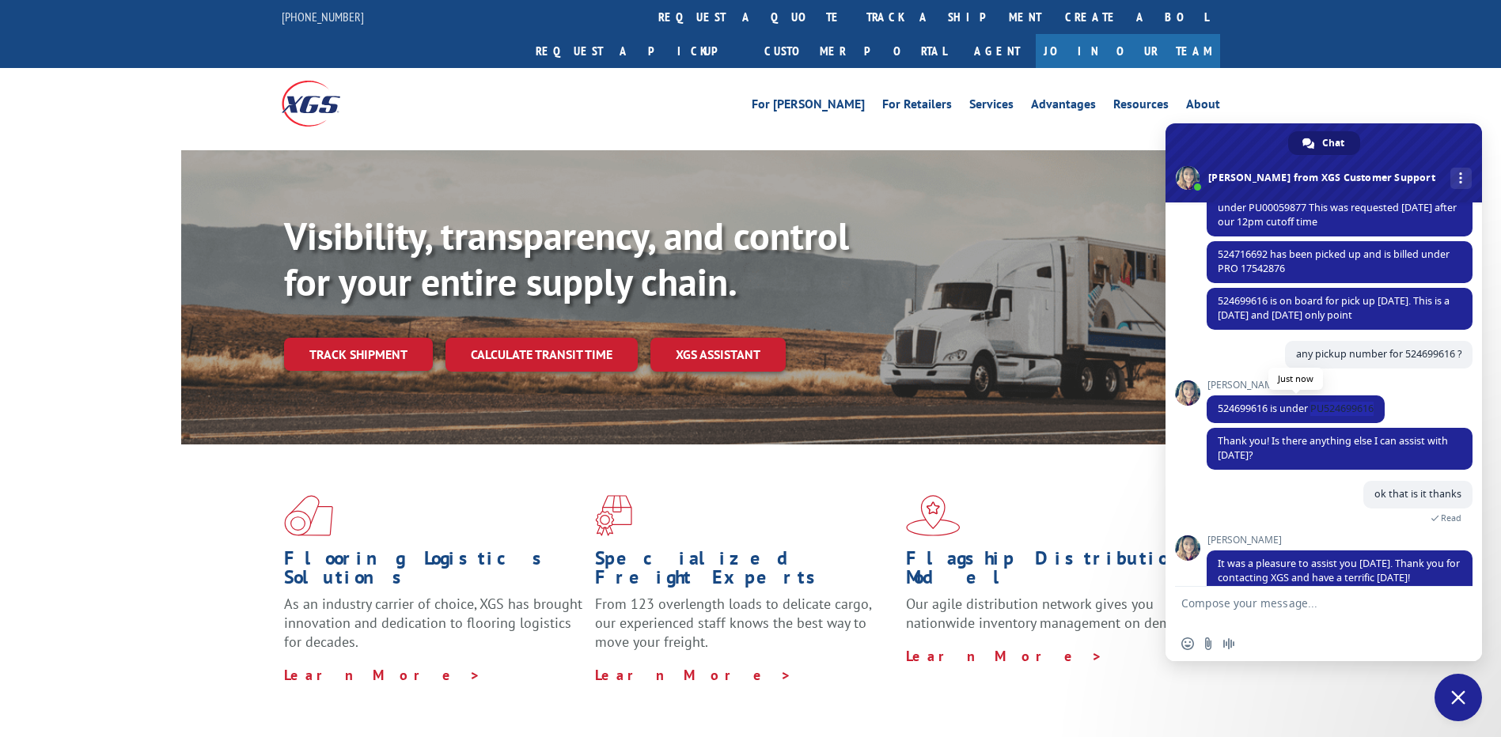
scroll to position [665, 0]
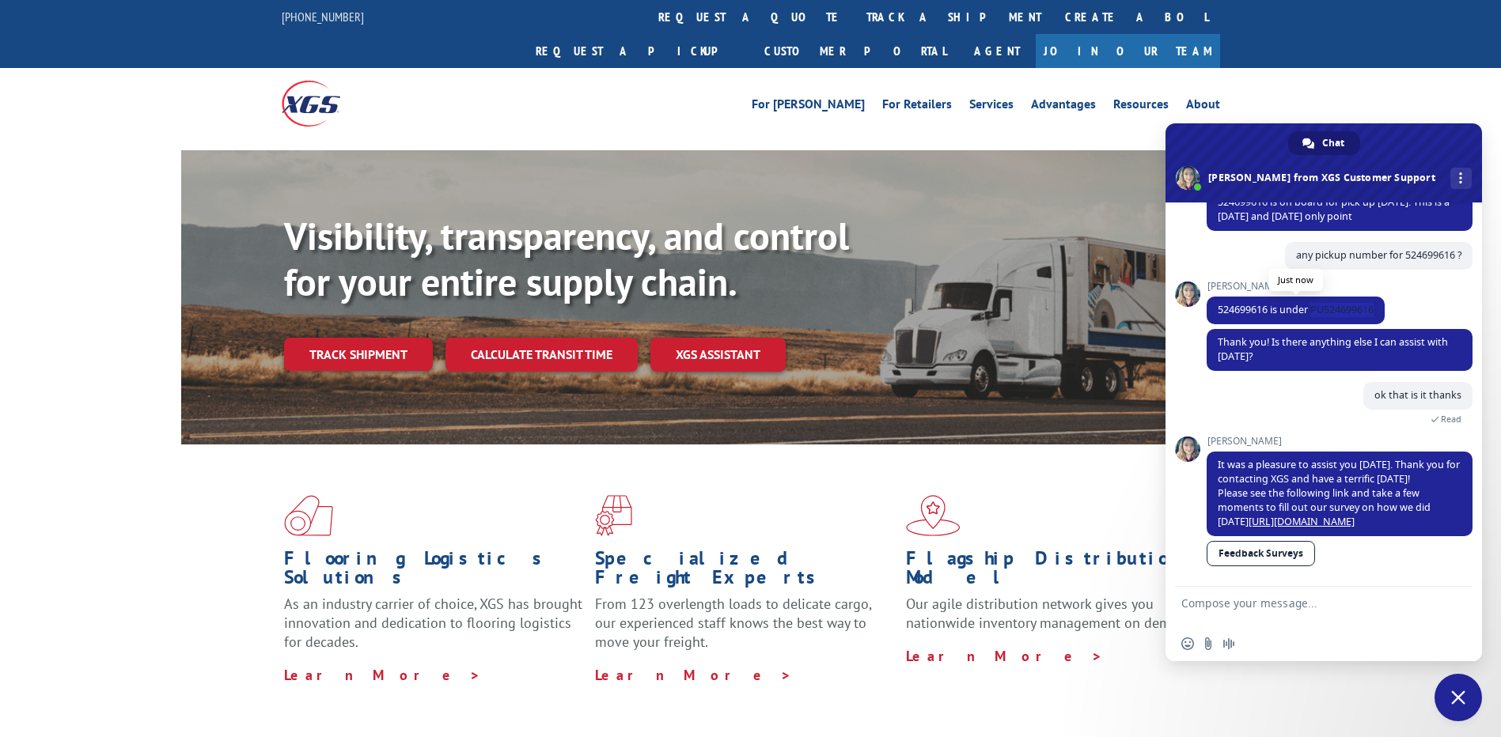
copy span "PU524699616"
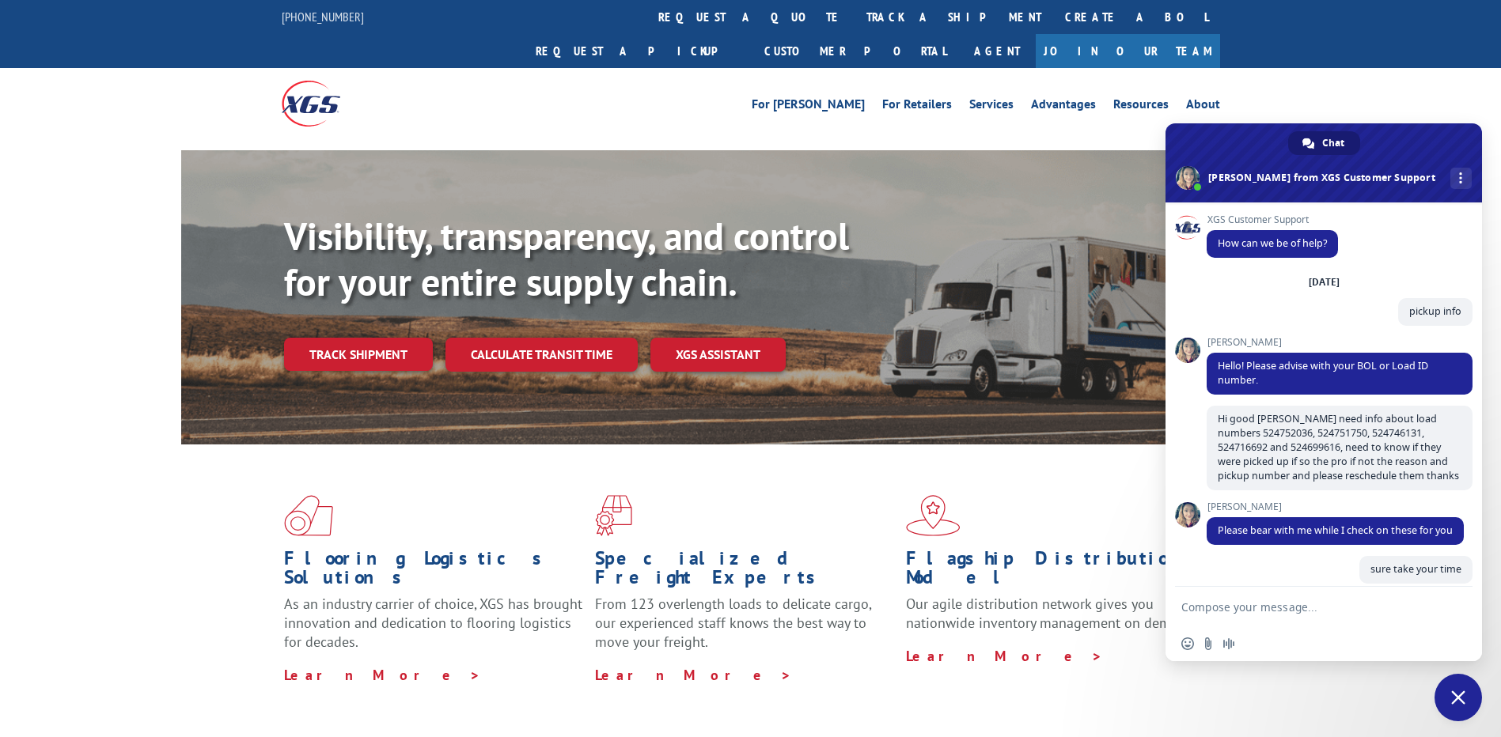
scroll to position [665, 0]
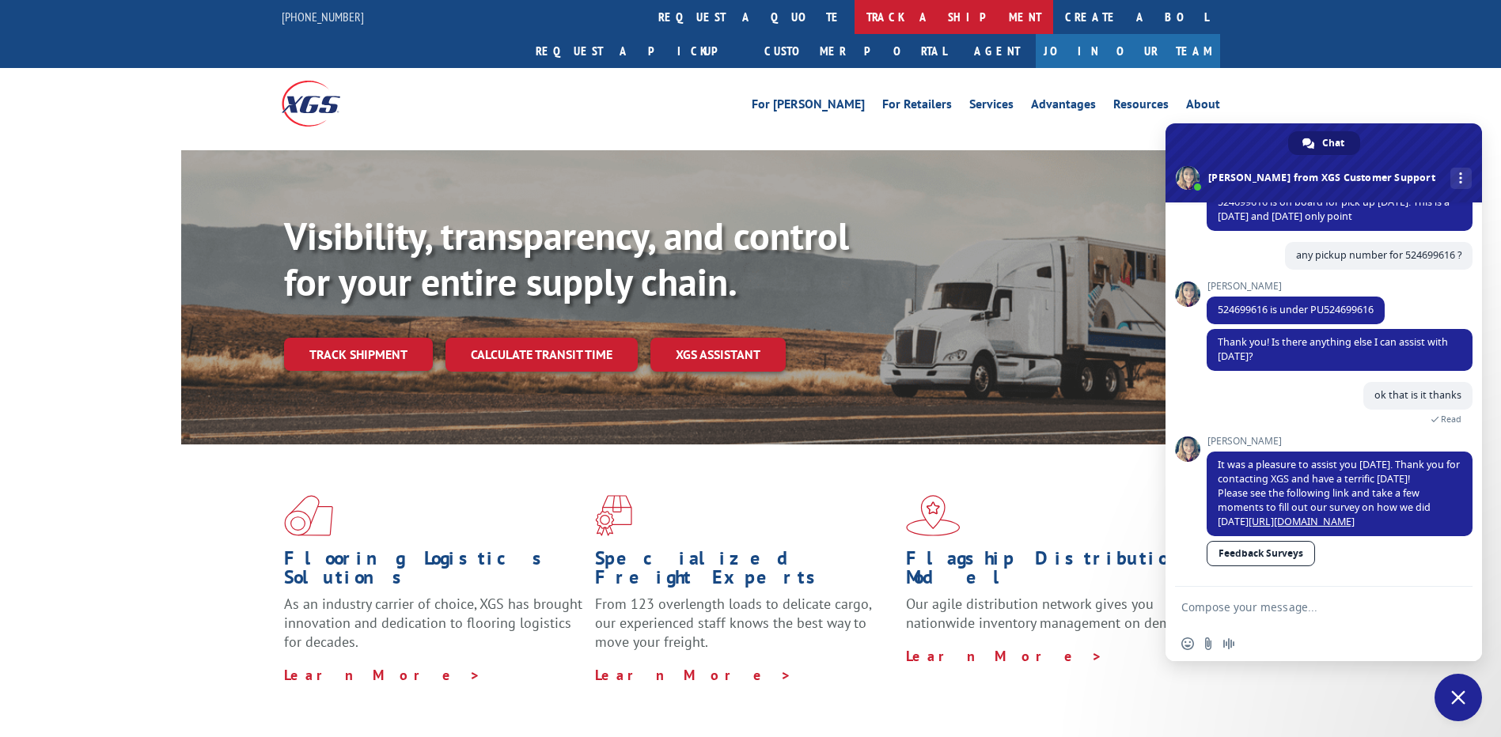
click at [854, 15] on link "track a shipment" at bounding box center [953, 17] width 199 height 34
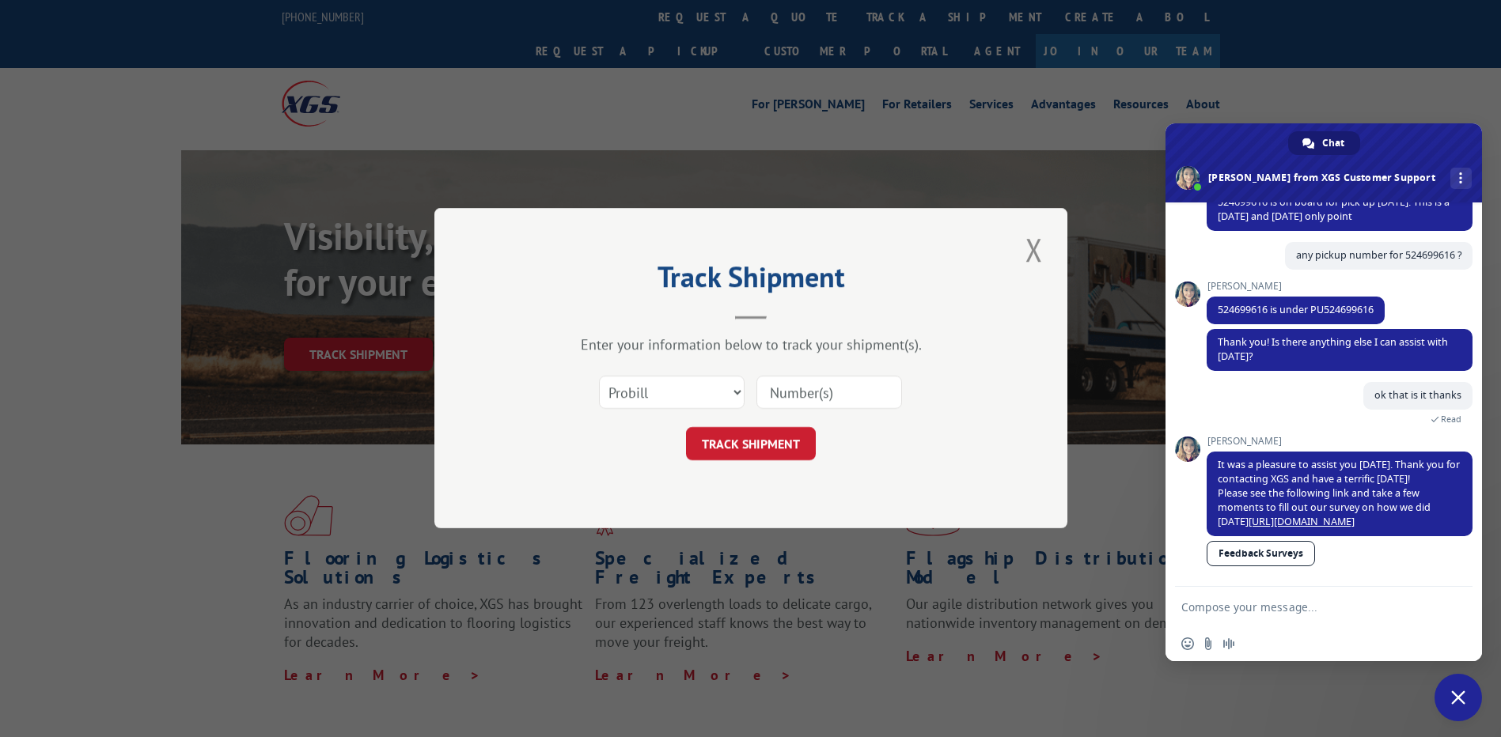
click at [830, 388] on input at bounding box center [829, 393] width 146 height 33
paste input "17542876"
type input "17542876"
click at [801, 439] on button "TRACK SHIPMENT" at bounding box center [751, 444] width 130 height 33
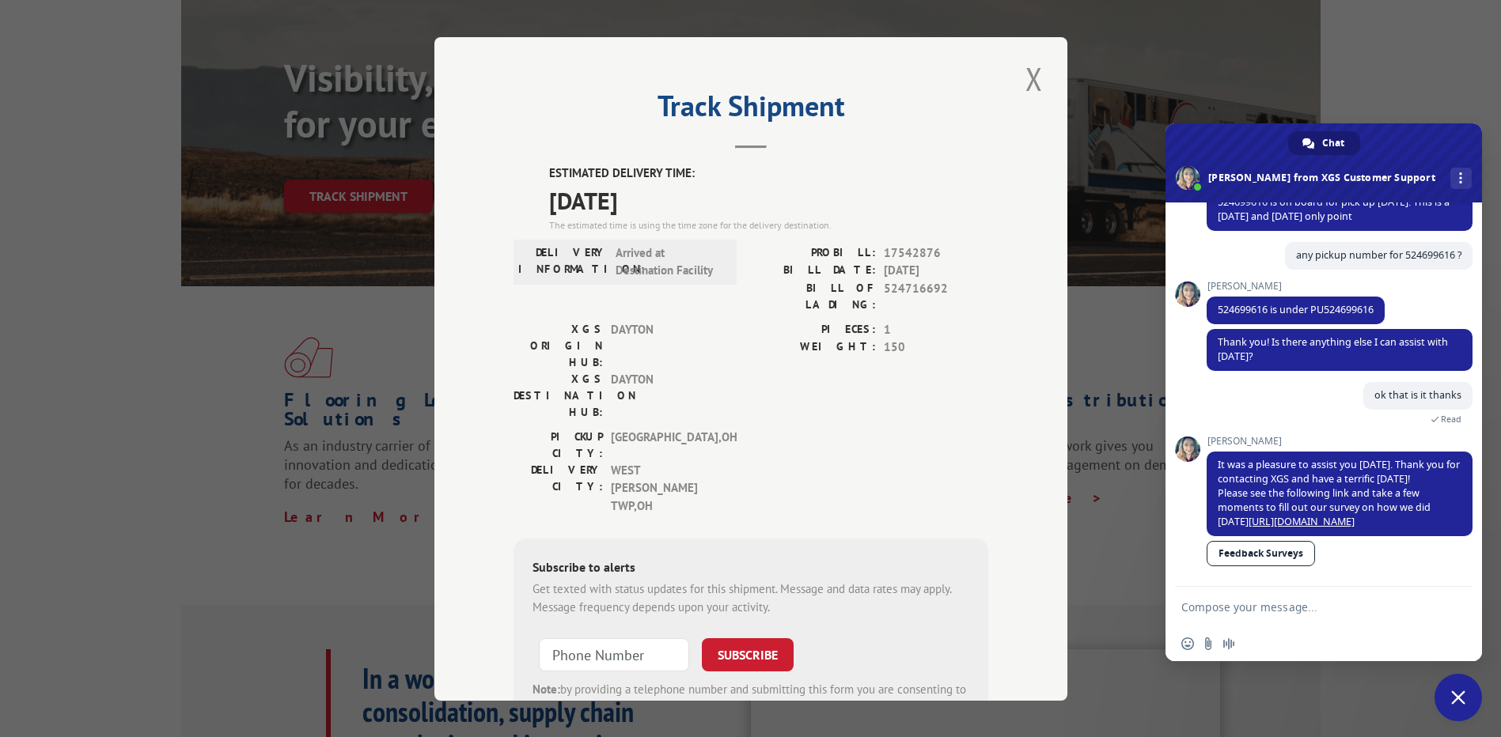
scroll to position [0, 0]
